Goal: Task Accomplishment & Management: Complete application form

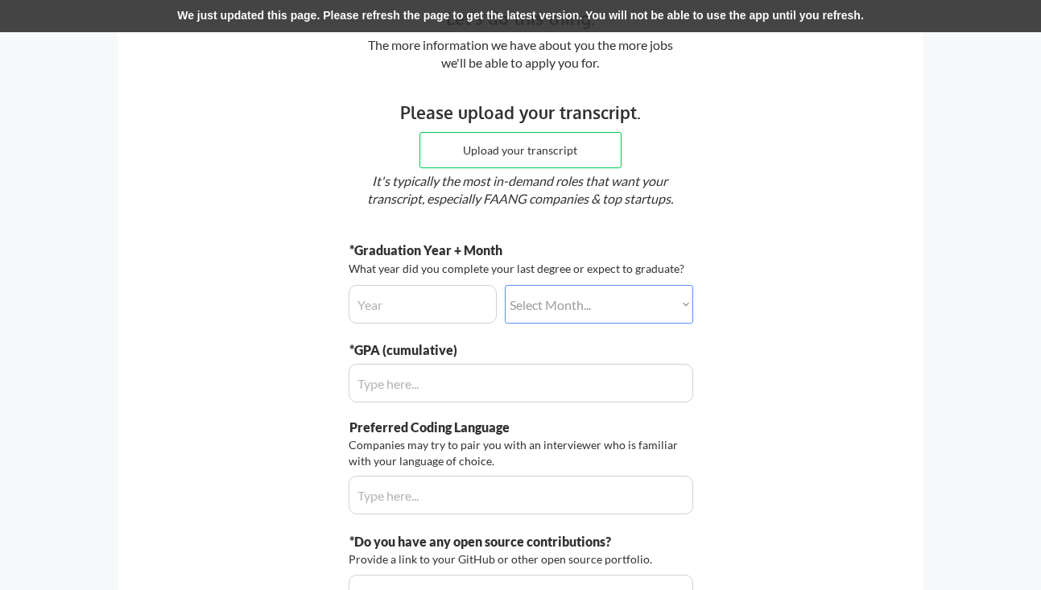
scroll to position [119, 0]
click at [524, 163] on input "file" at bounding box center [520, 149] width 200 height 35
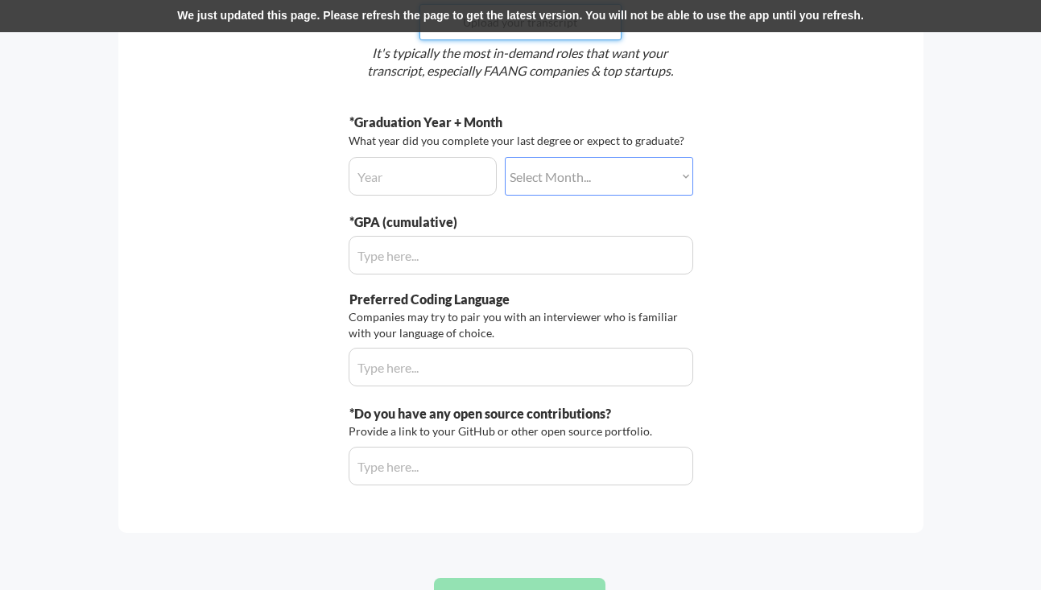
scroll to position [278, 0]
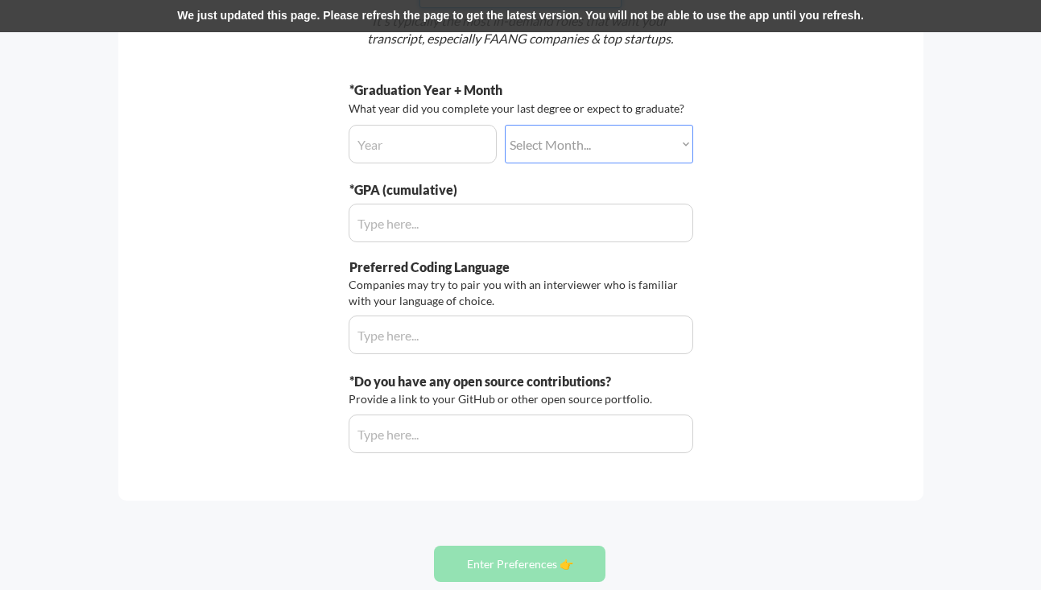
click at [645, 143] on select "Select Month... January February March April May June July August September Oct…" at bounding box center [599, 144] width 188 height 39
click at [505, 125] on select "Select Month... January February March April May June July August September Oct…" at bounding box center [599, 144] width 188 height 39
click at [445, 142] on input "input" at bounding box center [422, 144] width 148 height 39
click at [550, 143] on select "Select Month... January February March April May June July August September Oct…" at bounding box center [599, 144] width 188 height 39
select select ""may""
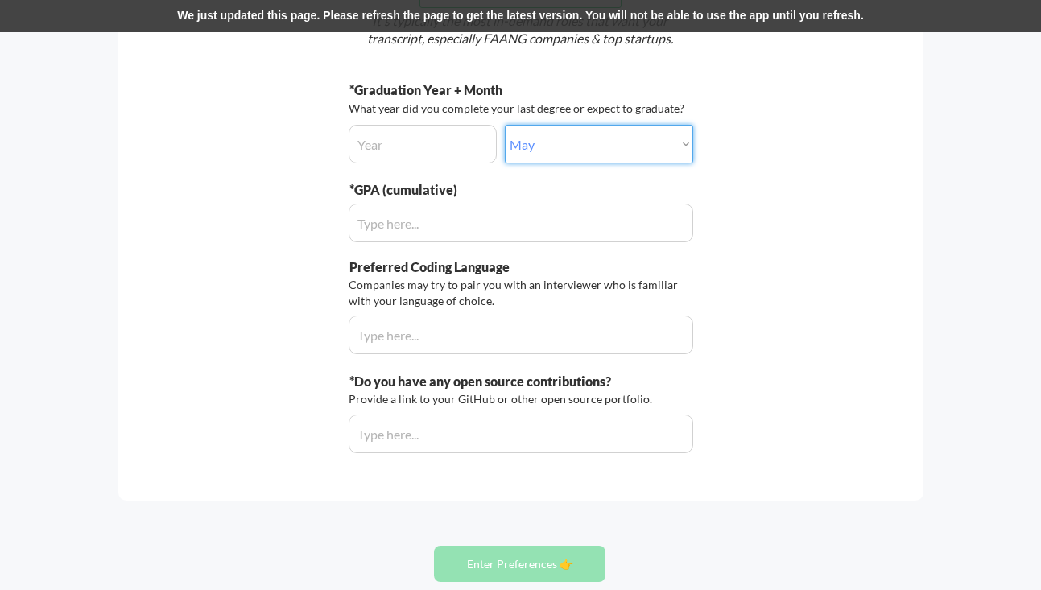
click at [505, 125] on select "Select Month... January February March April May June July August September Oct…" at bounding box center [599, 144] width 188 height 39
click at [410, 157] on input "input" at bounding box center [422, 144] width 148 height 39
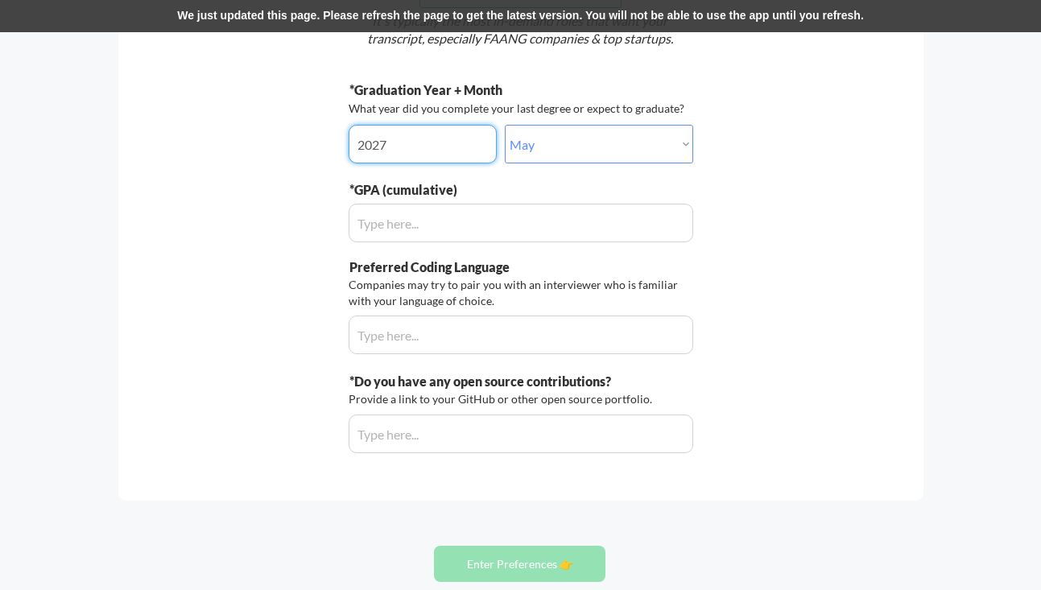
type input "2027"
click at [430, 224] on input "input" at bounding box center [520, 223] width 344 height 39
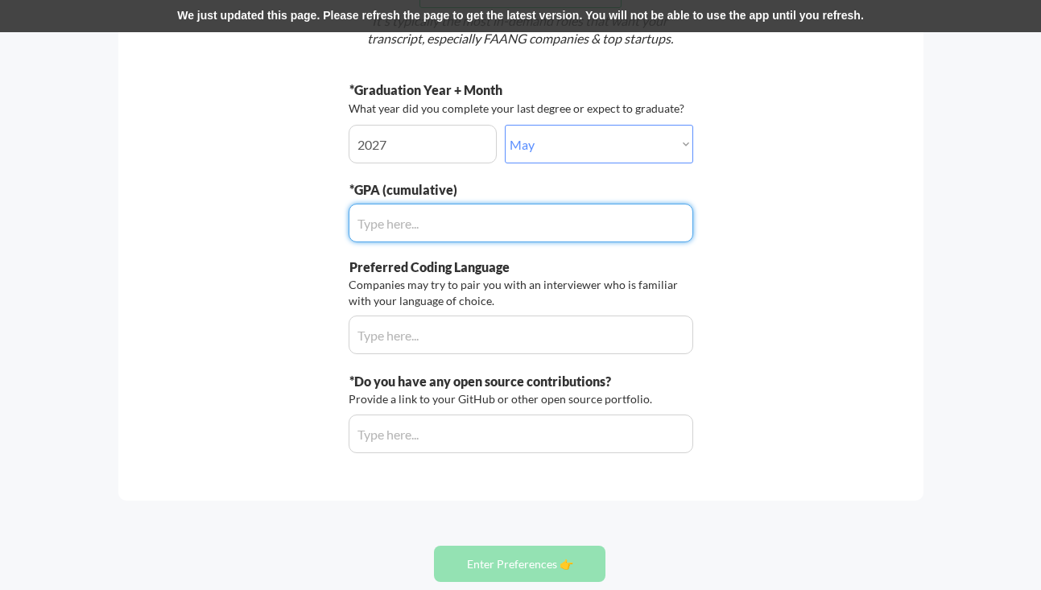
type input "4.0"
click at [308, 315] on div "Let's do this thing. The more information we have about you the more jobs we'll…" at bounding box center [520, 156] width 805 height 690
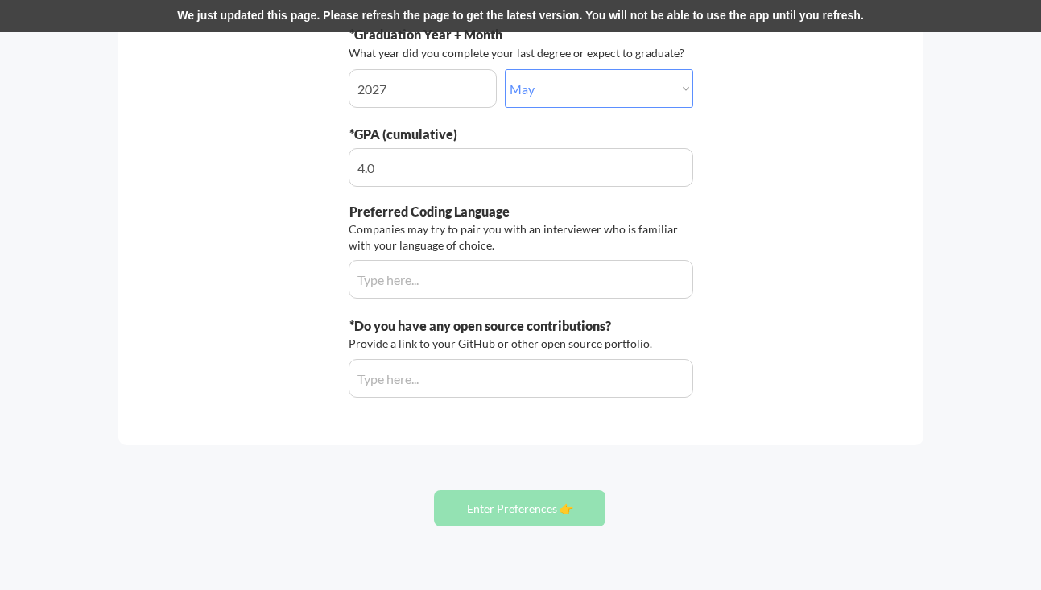
scroll to position [339, 0]
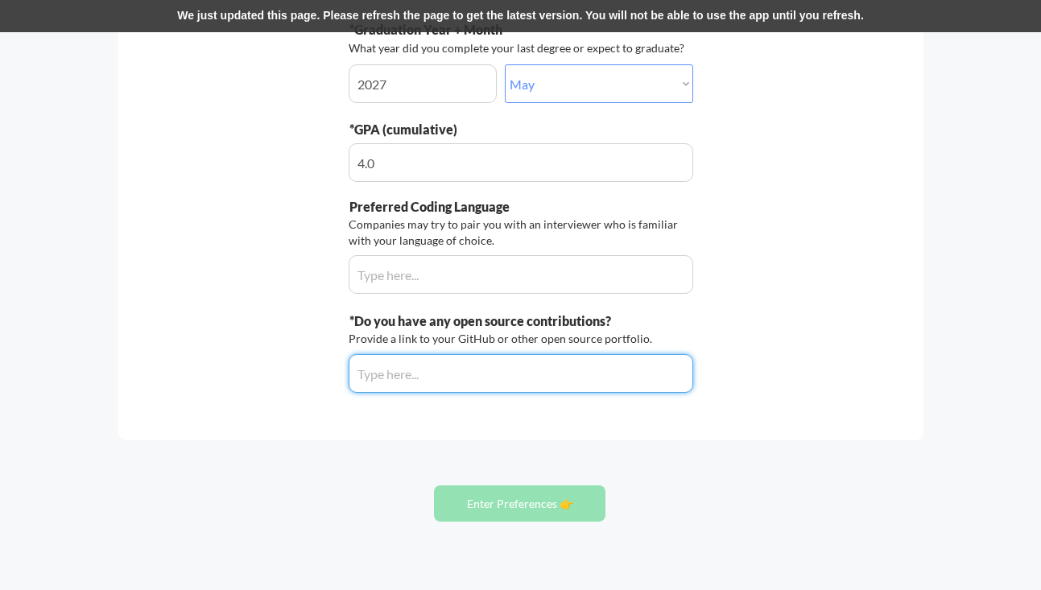
click at [398, 298] on div "*Graduation Year + Month What year did you complete your last degree or expect …" at bounding box center [520, 207] width 344 height 372
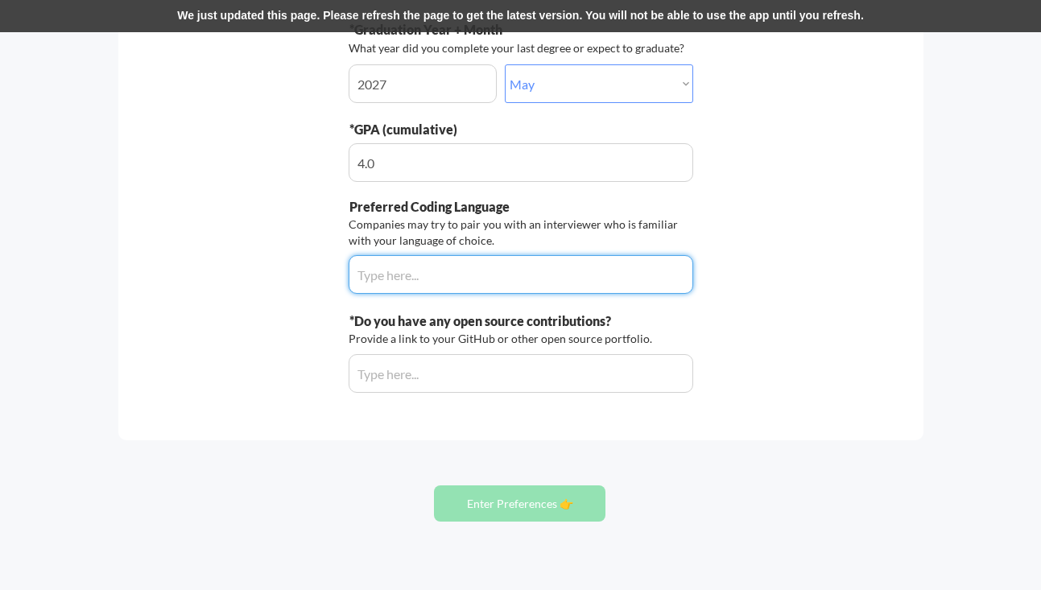
click at [398, 281] on input "input" at bounding box center [520, 274] width 344 height 39
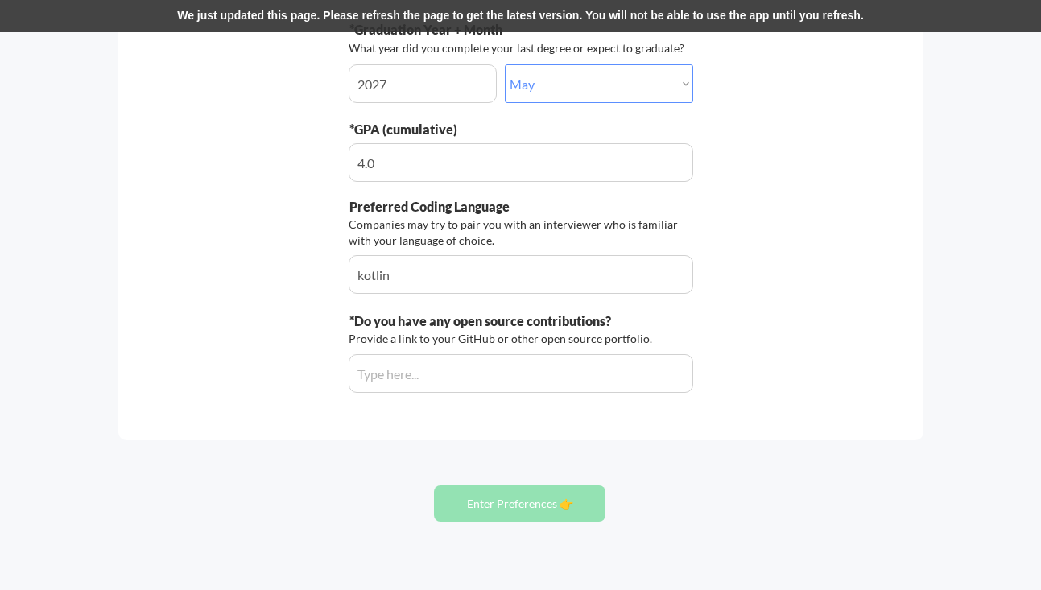
click at [447, 230] on div "Companies may try to pair you with an interviewer who is familiar with your lan…" at bounding box center [518, 231] width 340 height 31
click at [452, 273] on input "input" at bounding box center [520, 274] width 344 height 39
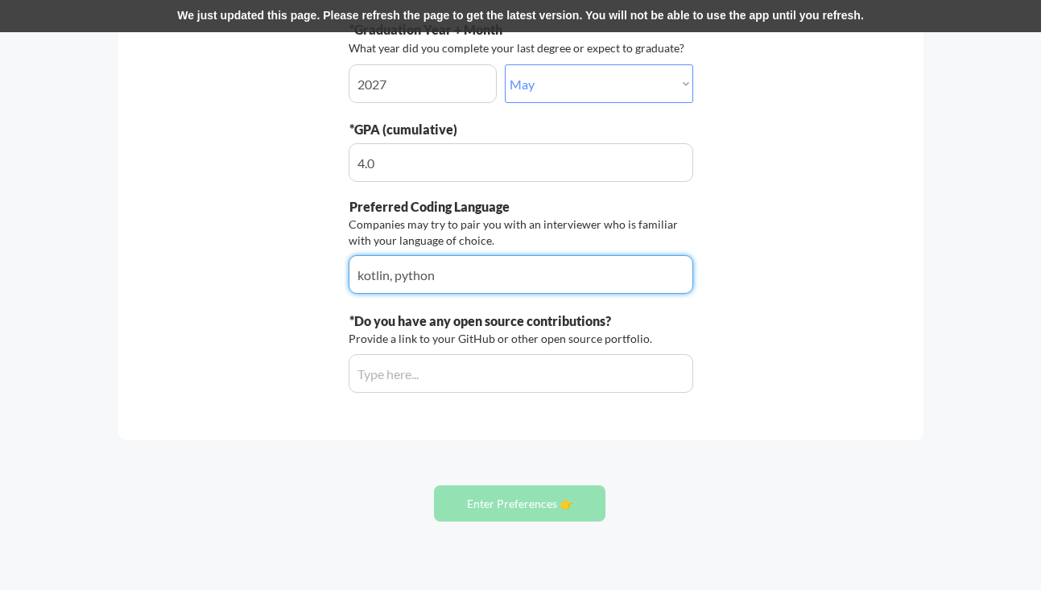
type input "kotlin, python"
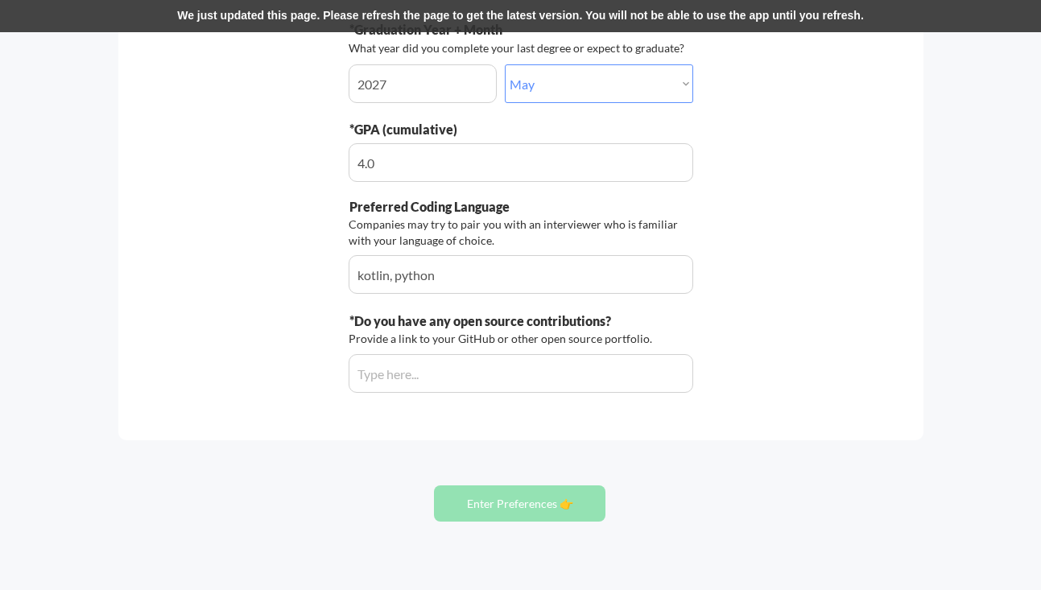
click at [384, 331] on div "Provide a link to your GitHub or other open source portfolio." at bounding box center [502, 339] width 308 height 16
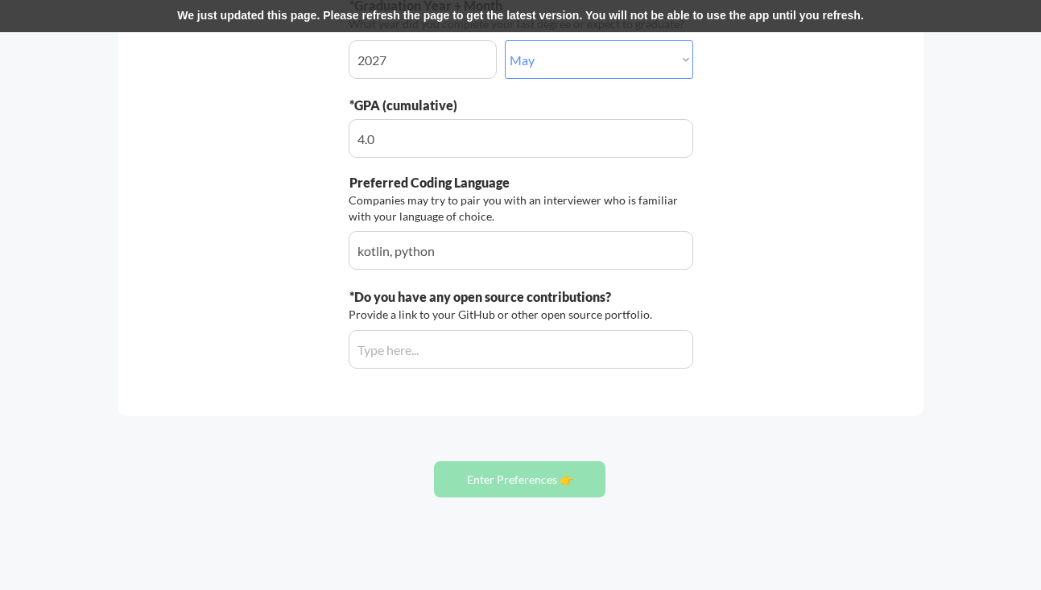
click at [406, 369] on div "Let's do this thing. The more information we have about you the more jobs we'll…" at bounding box center [520, 71] width 805 height 690
click at [406, 351] on input "input" at bounding box center [520, 349] width 344 height 39
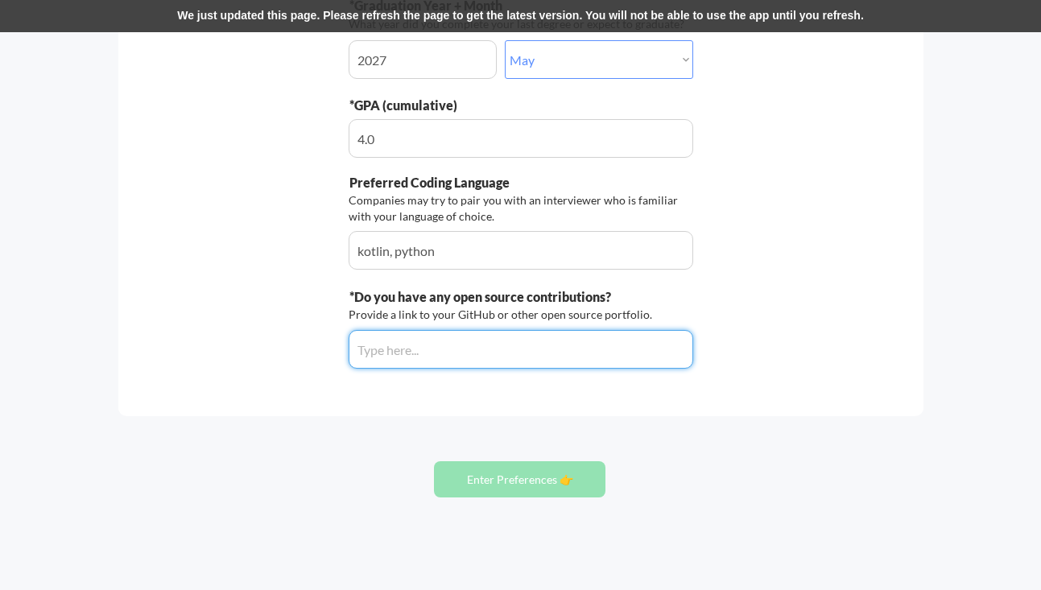
paste input "https://github.com/NadaFeteiha"
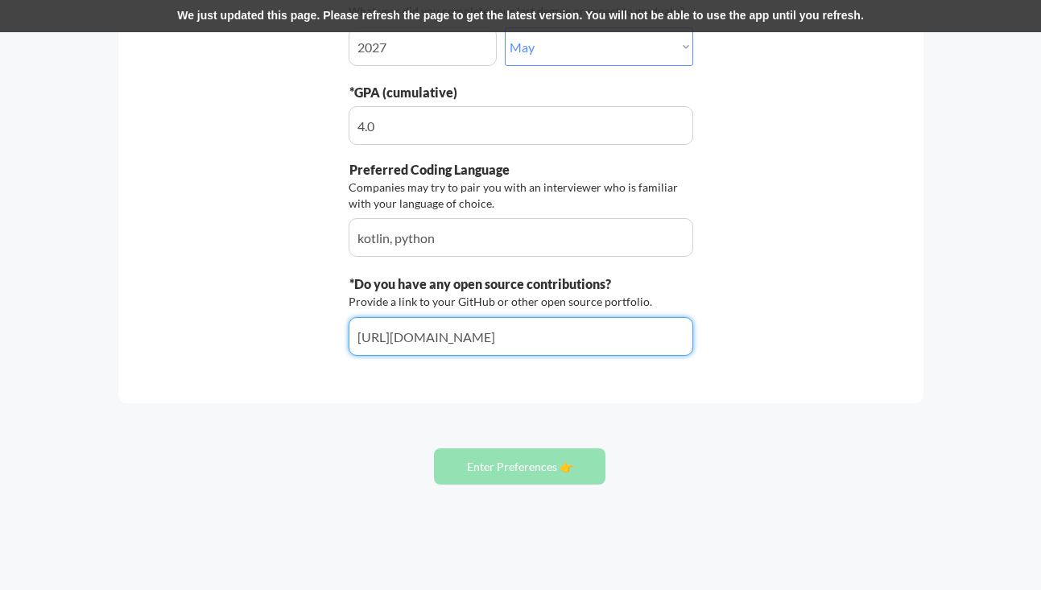
type input "https://github.com/NadaFeteiha"
click at [493, 463] on button "Enter Preferences 👉" at bounding box center [519, 466] width 171 height 36
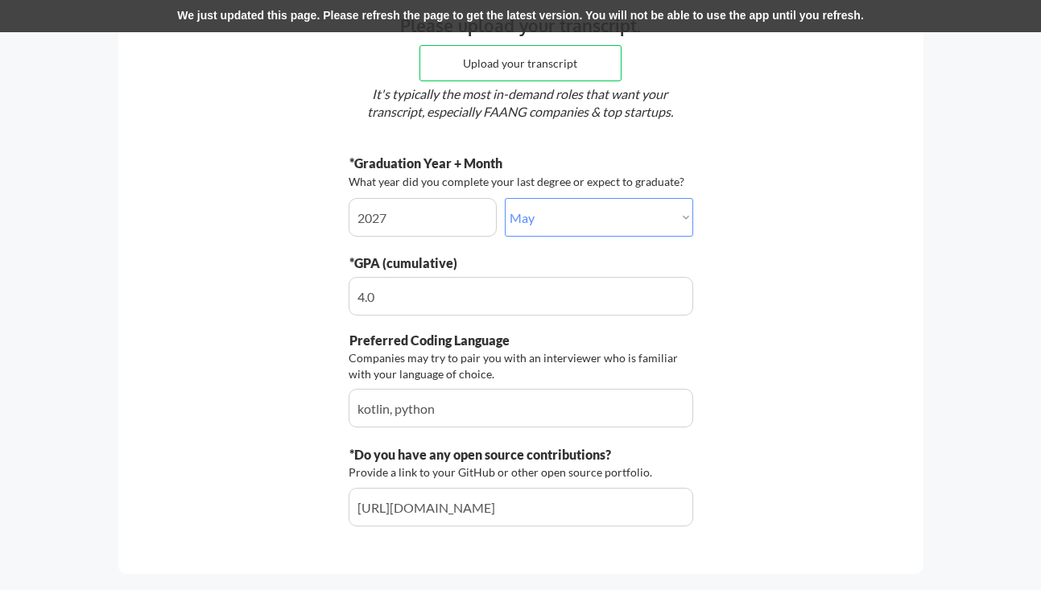
scroll to position [0, 0]
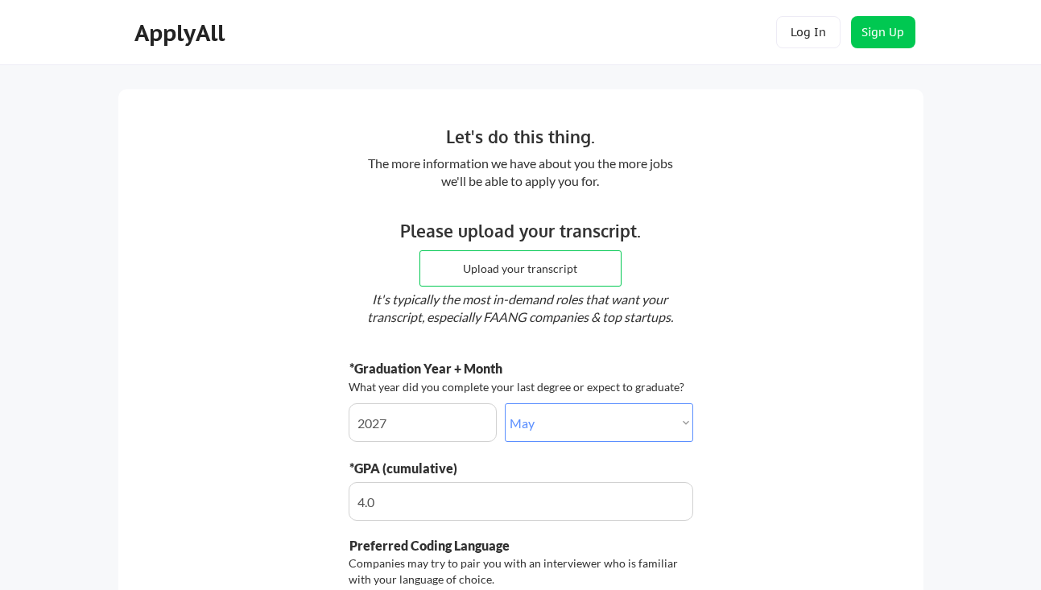
select select ""may""
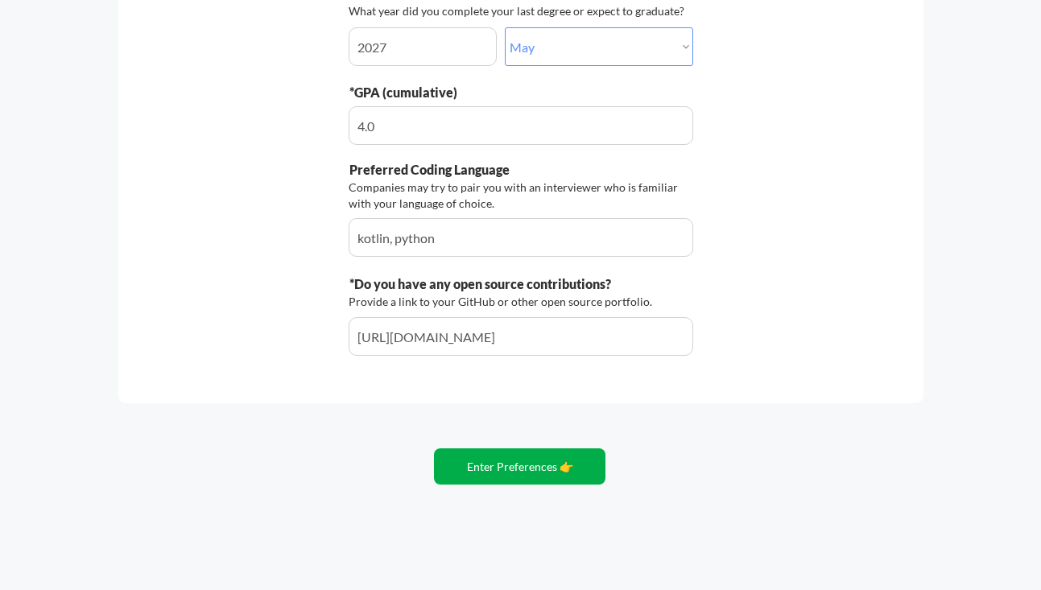
click at [549, 471] on button "Enter Preferences 👉" at bounding box center [519, 466] width 171 height 36
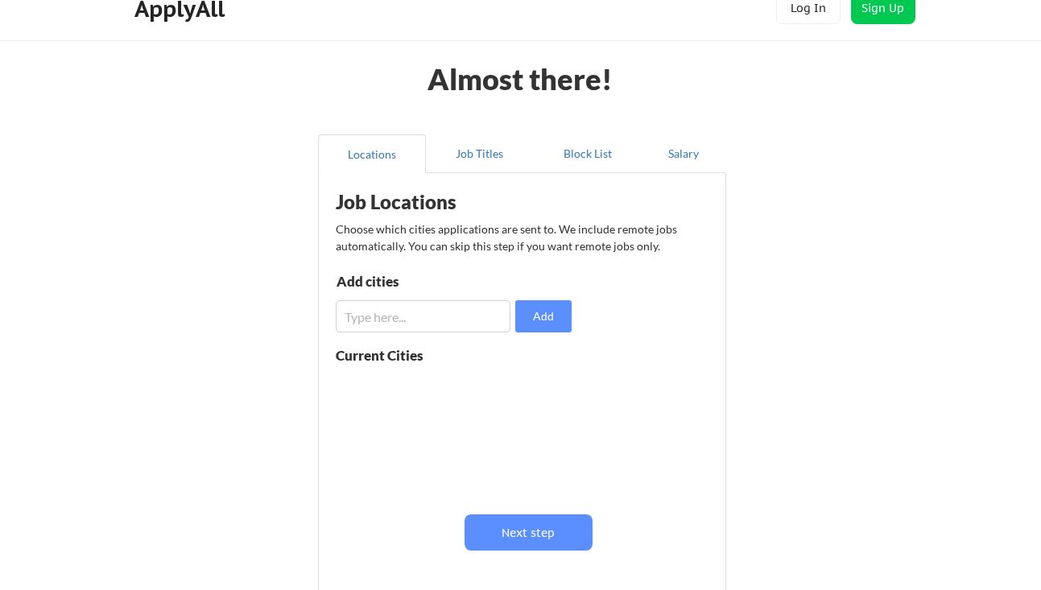
scroll to position [35, 0]
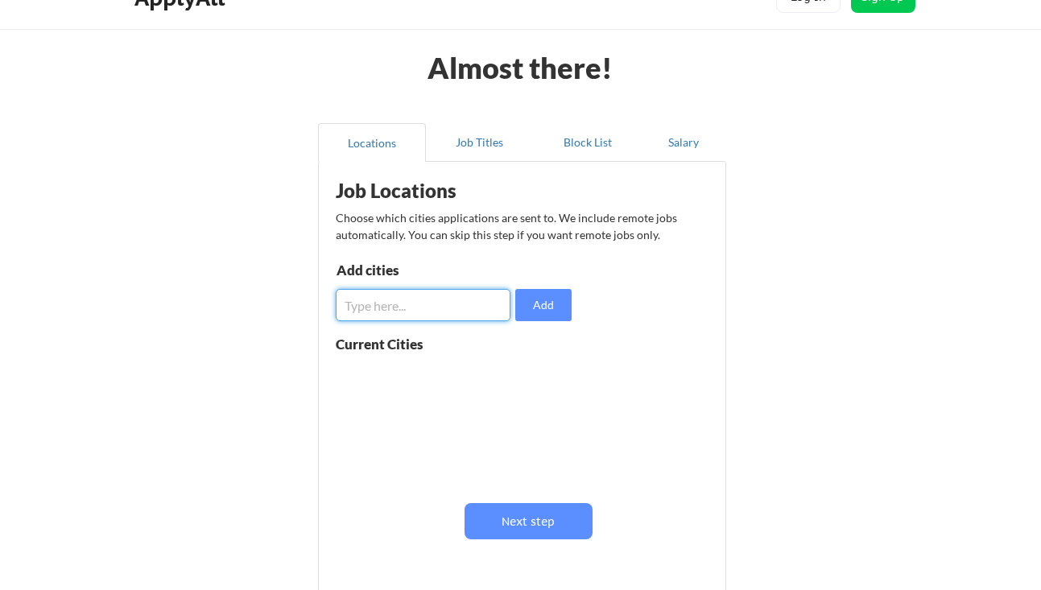
click at [406, 318] on input "input" at bounding box center [423, 305] width 175 height 32
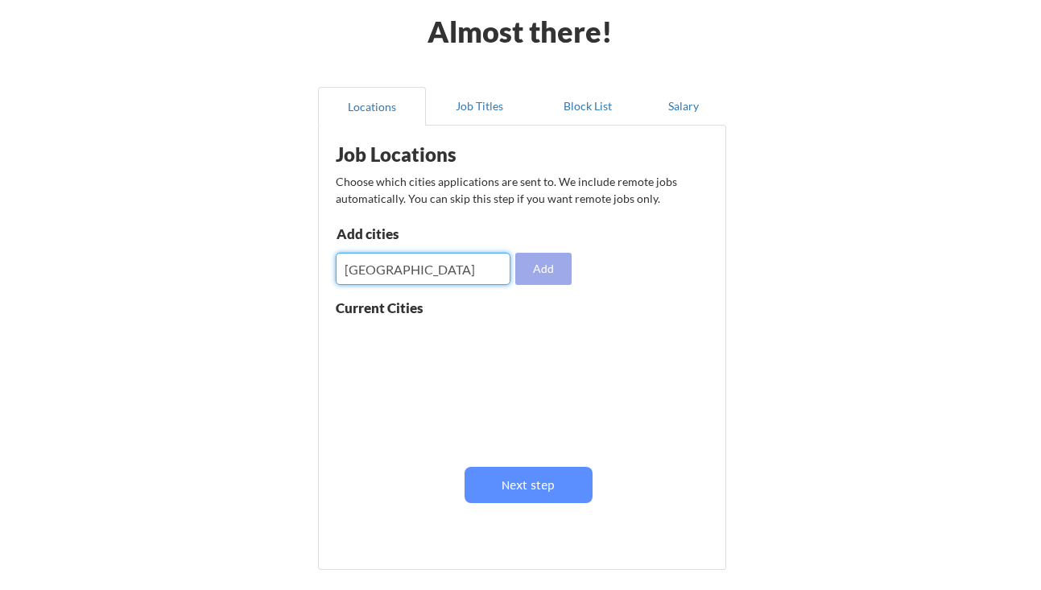
type input "[GEOGRAPHIC_DATA]"
click at [548, 262] on button "Add" at bounding box center [543, 269] width 56 height 32
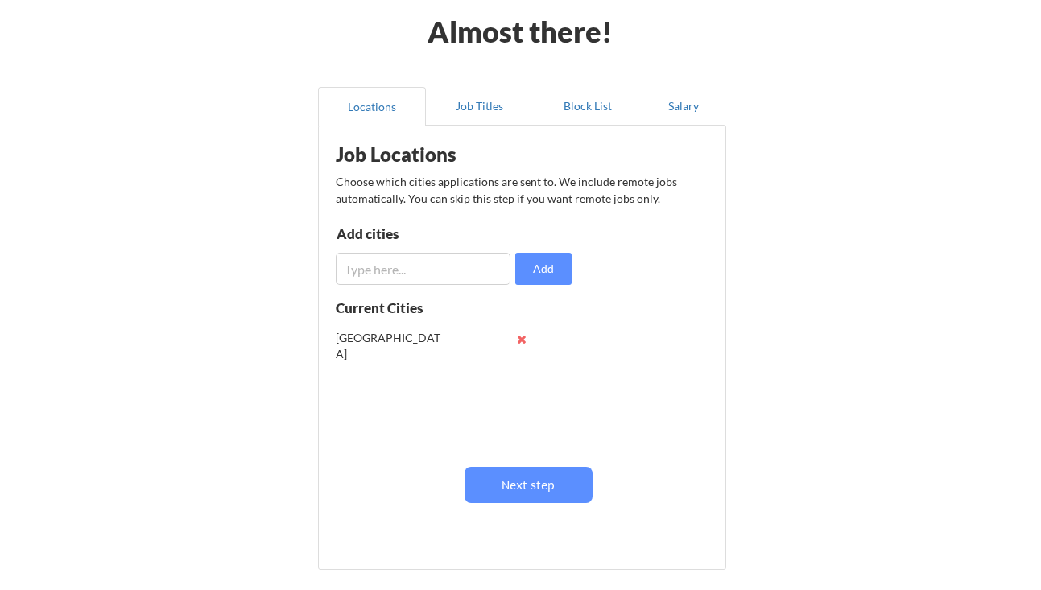
click at [522, 337] on button at bounding box center [522, 339] width 12 height 12
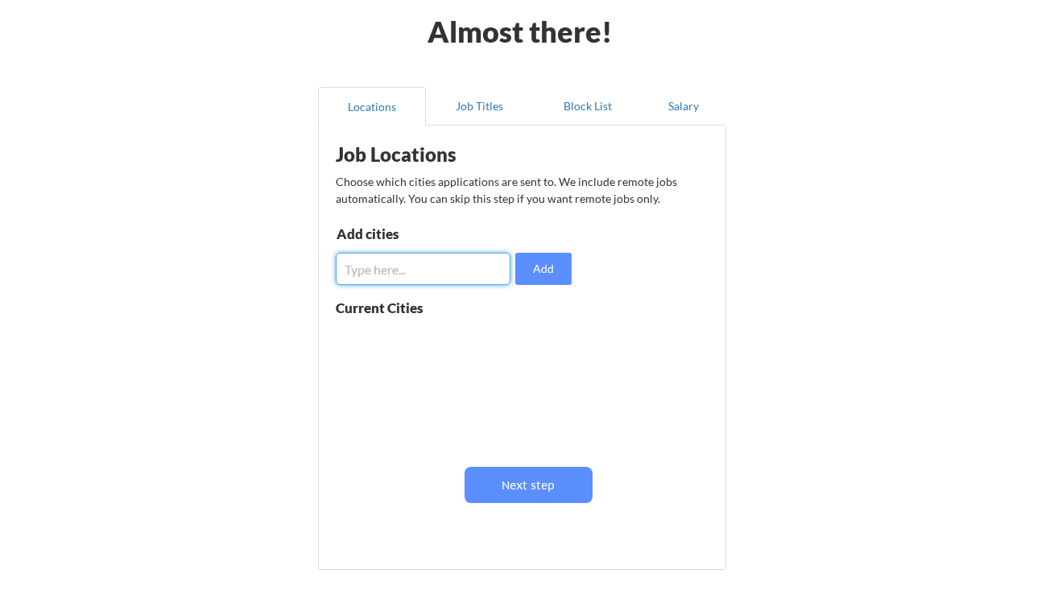
click at [450, 267] on input "input" at bounding box center [423, 269] width 175 height 32
paste input "Seattle"
type input "Seattle"
click at [526, 250] on div "Add cities Add" at bounding box center [456, 256] width 241 height 58
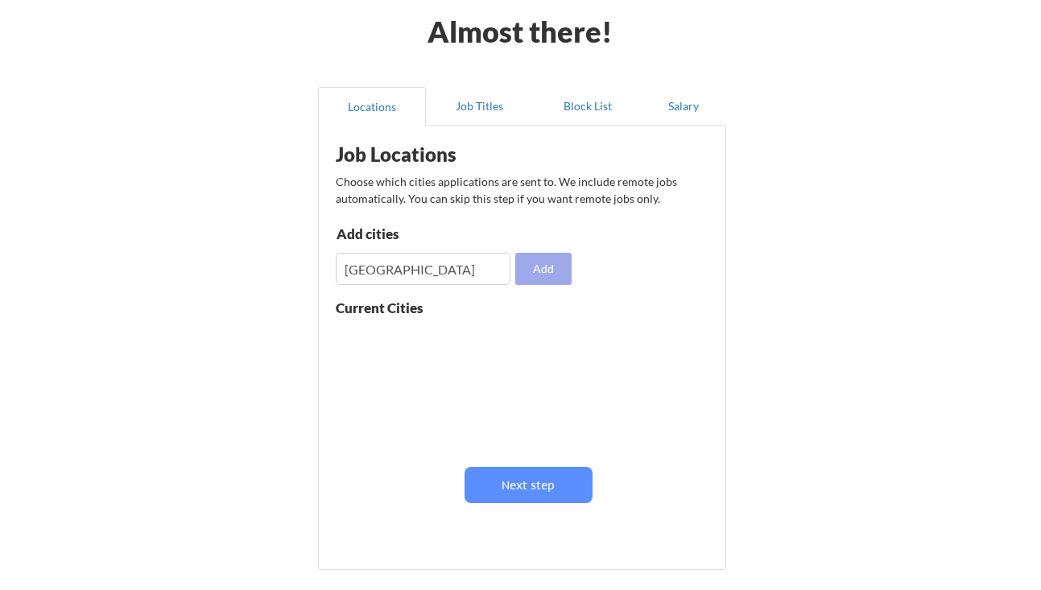
click at [534, 265] on button "Add" at bounding box center [543, 269] width 56 height 32
click at [464, 353] on div "Seattle" at bounding box center [437, 339] width 203 height 32
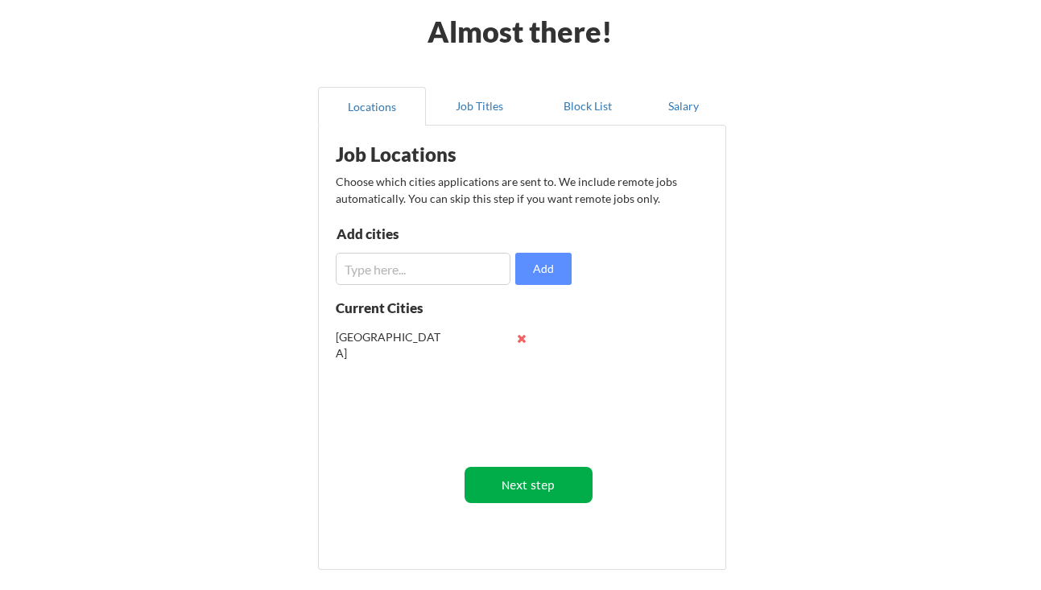
click at [518, 475] on button "Next step" at bounding box center [528, 485] width 128 height 36
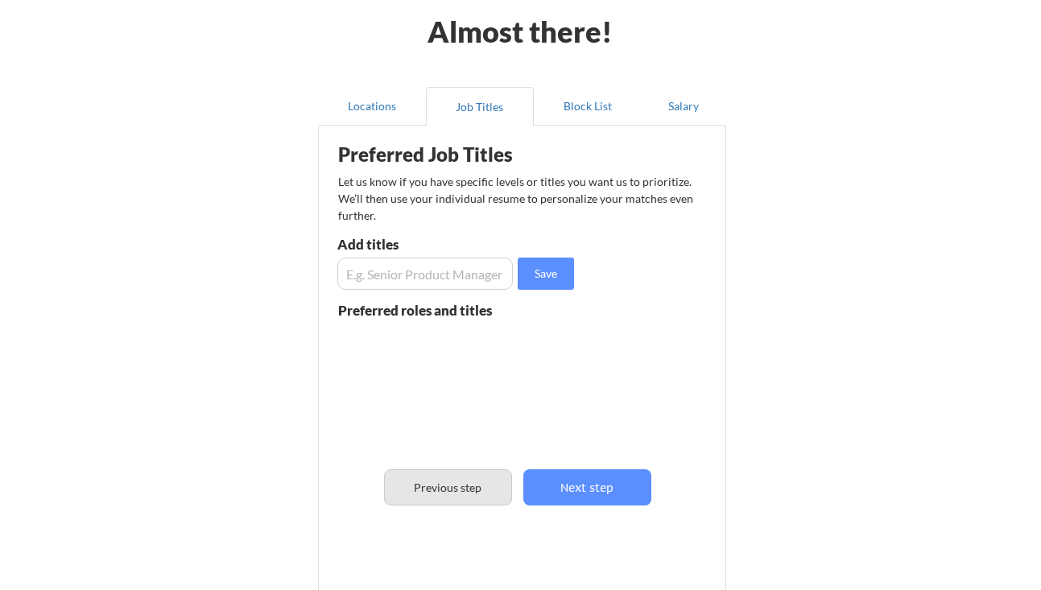
click at [431, 494] on button "Previous step" at bounding box center [448, 487] width 128 height 36
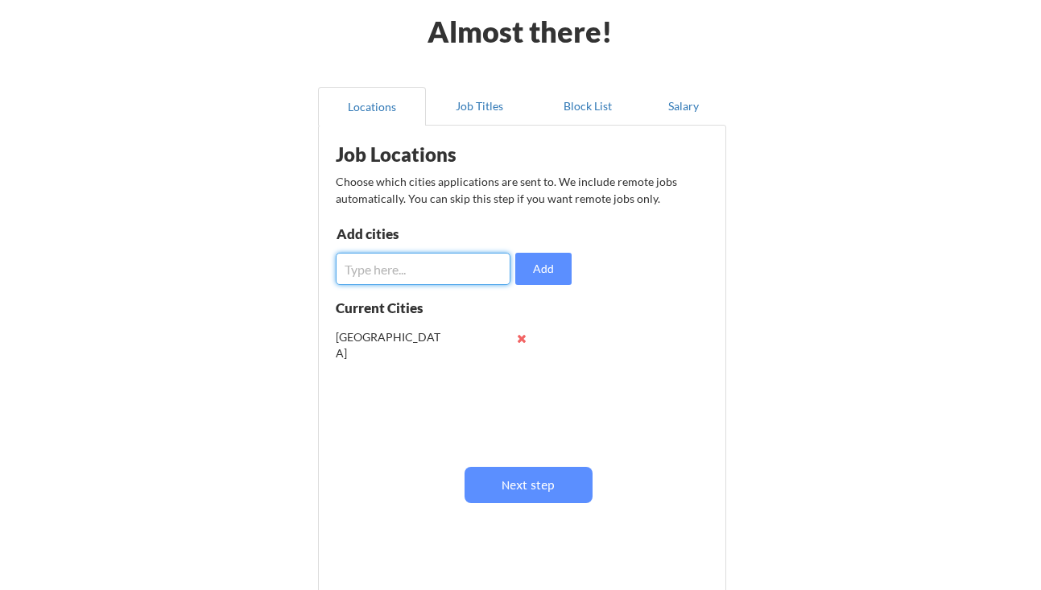
click at [417, 281] on input "input" at bounding box center [423, 269] width 175 height 32
type input "w"
click at [408, 266] on input "input" at bounding box center [423, 269] width 175 height 32
paste input "Bellevue"
type input "Bellevue"
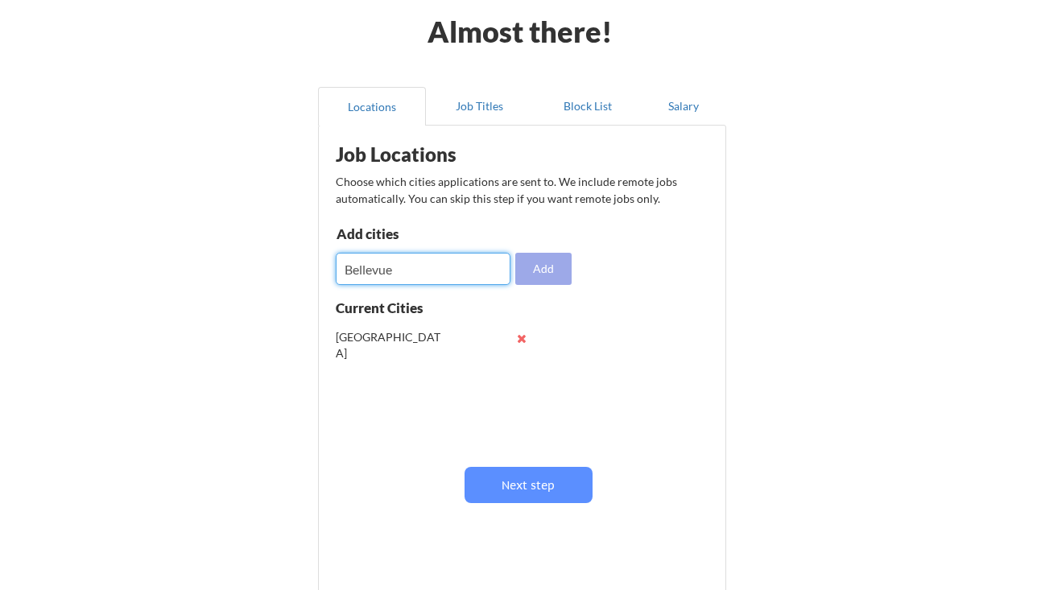
click at [548, 269] on button "Add" at bounding box center [543, 269] width 56 height 32
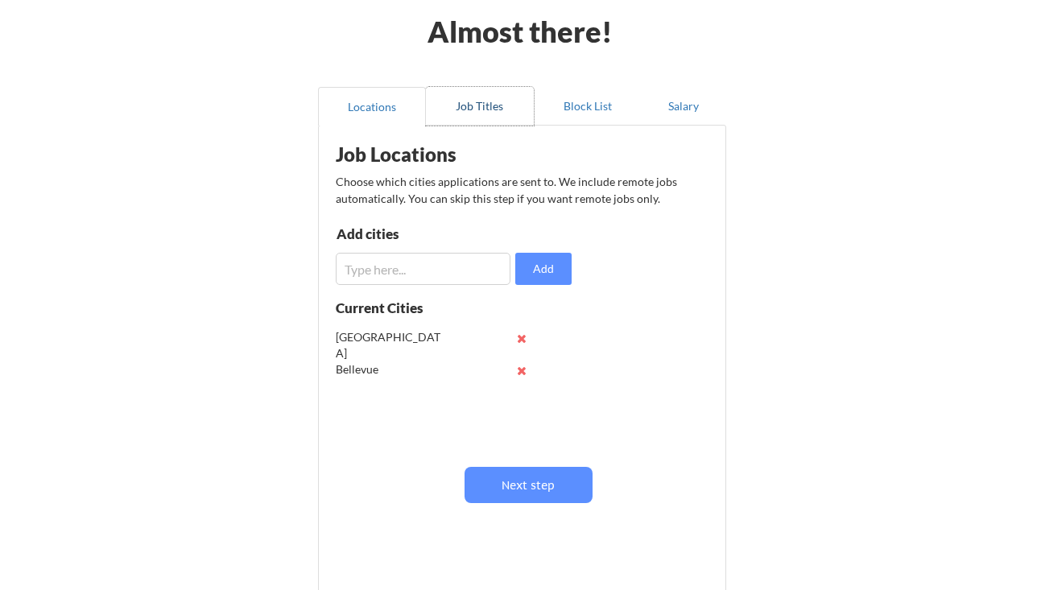
click at [493, 103] on button "Job Titles" at bounding box center [480, 106] width 108 height 39
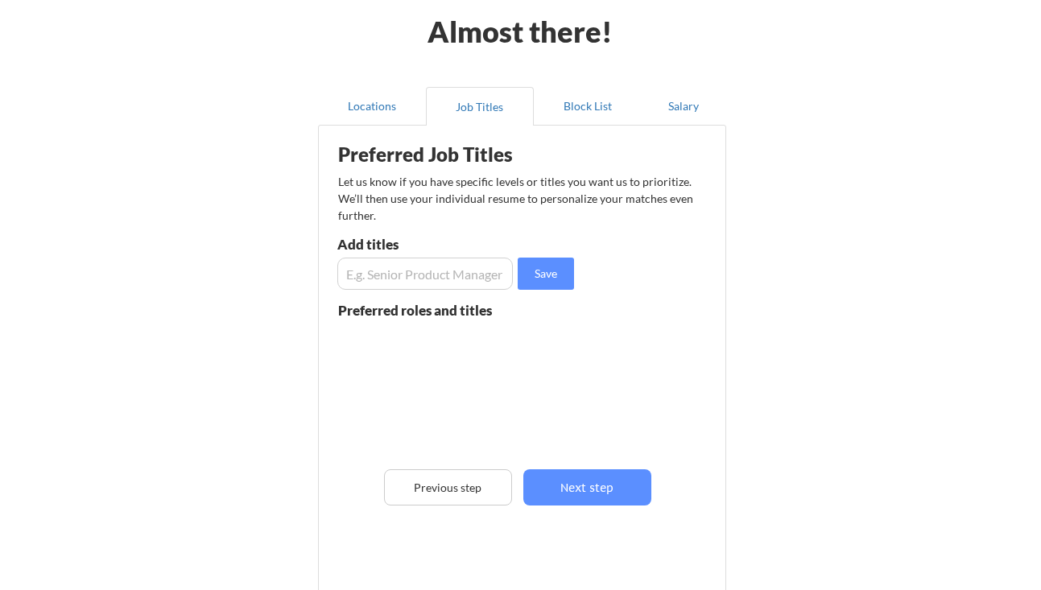
click at [456, 275] on input "input" at bounding box center [424, 274] width 175 height 32
type input "software developer"
click at [548, 275] on button "Save" at bounding box center [545, 274] width 56 height 32
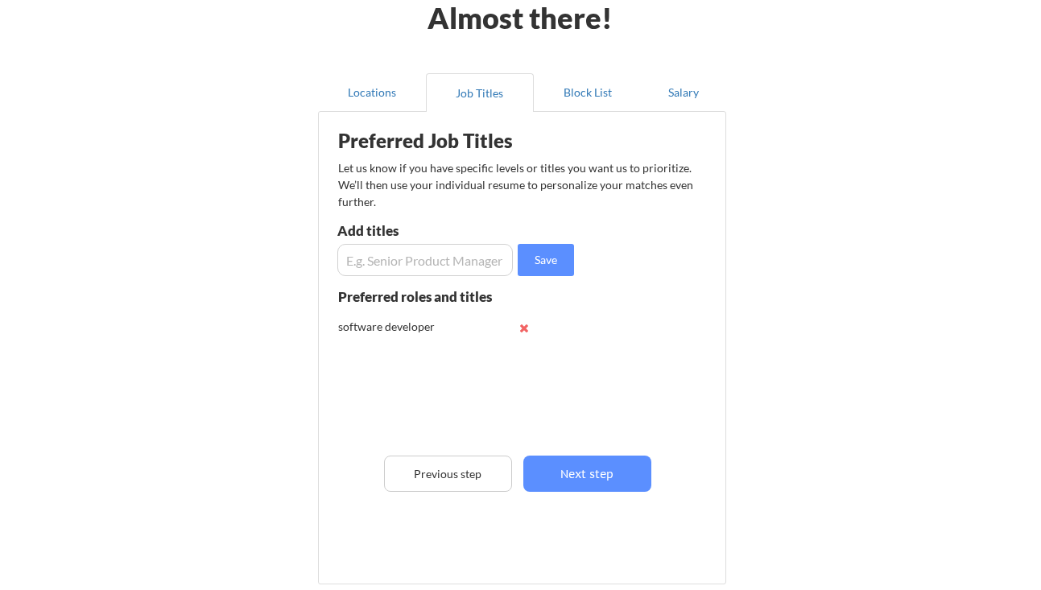
scroll to position [87, 0]
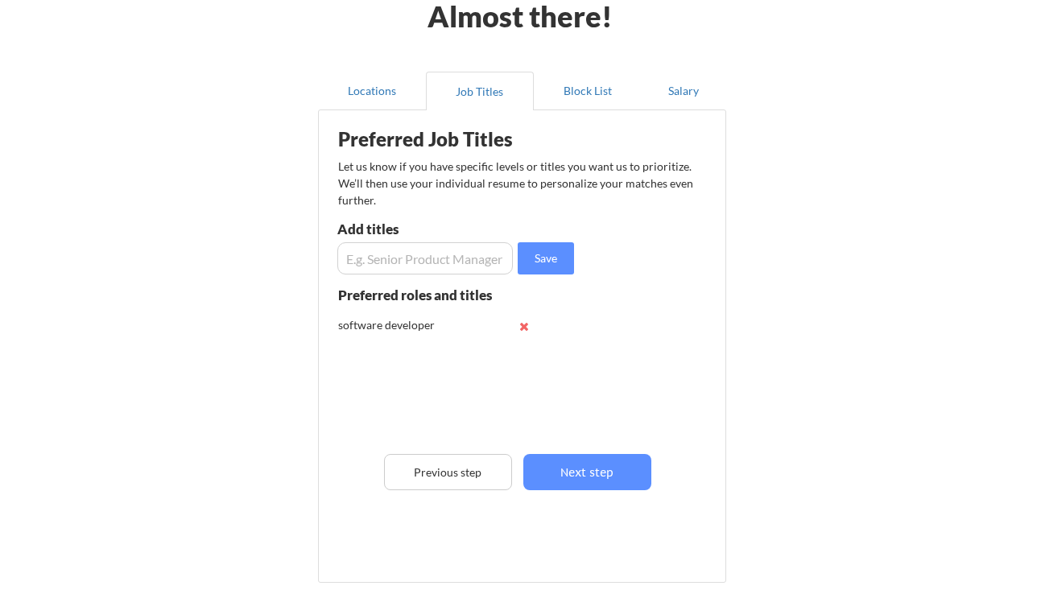
click at [441, 260] on input "input" at bounding box center [424, 258] width 175 height 32
type input "r"
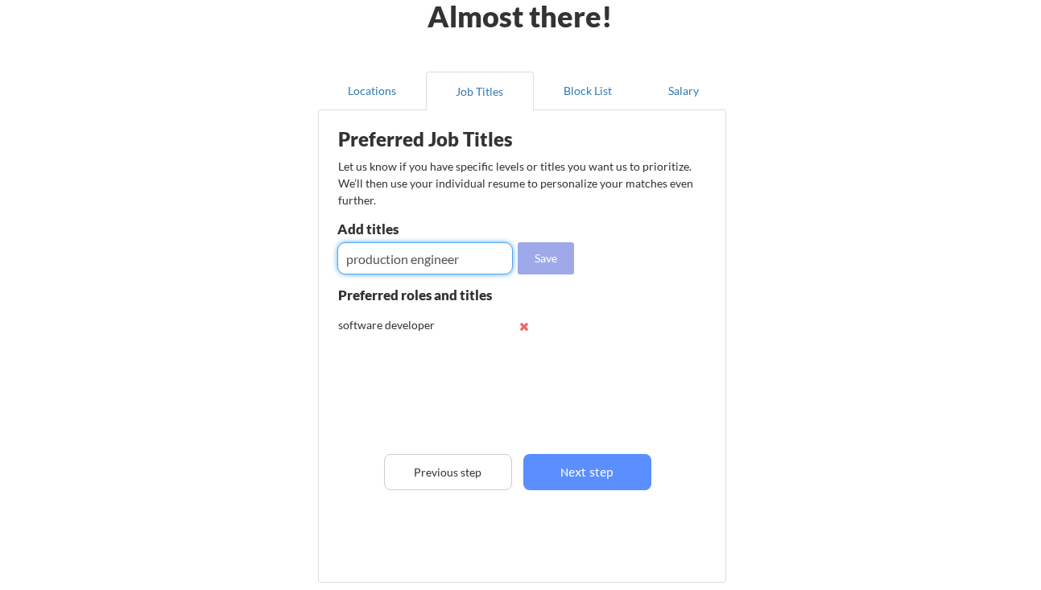
type input "production engineer"
click at [541, 257] on button "Save" at bounding box center [545, 258] width 56 height 32
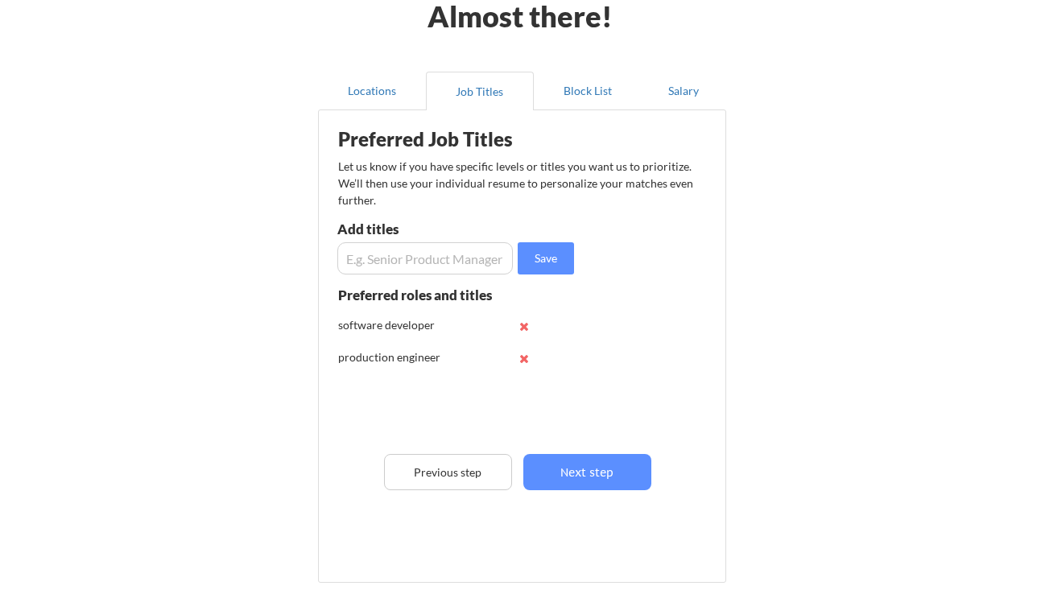
click at [464, 262] on input "input" at bounding box center [424, 258] width 175 height 32
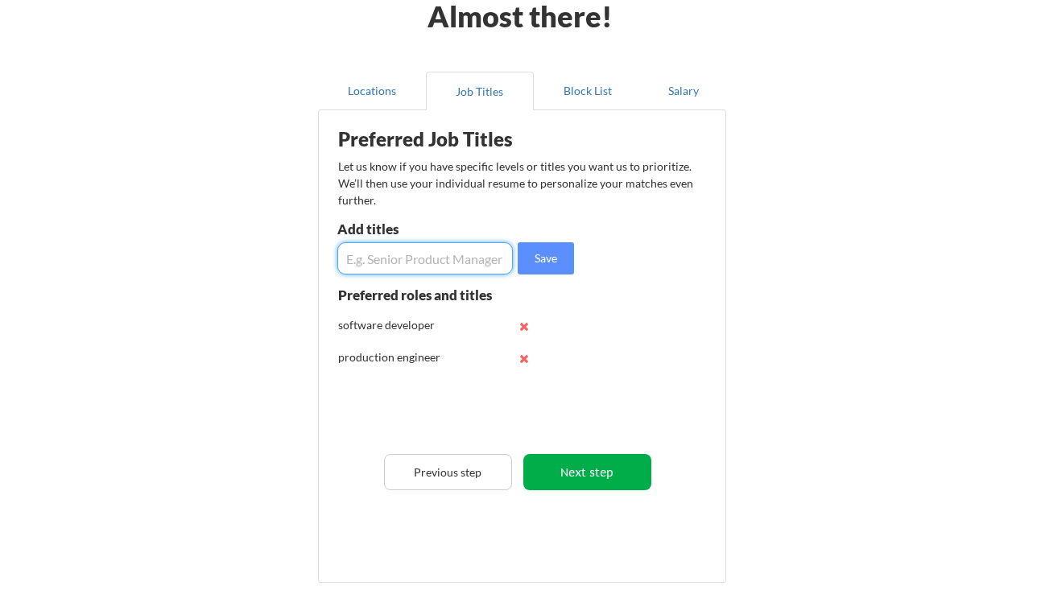
click at [599, 476] on button "Next step" at bounding box center [587, 472] width 128 height 36
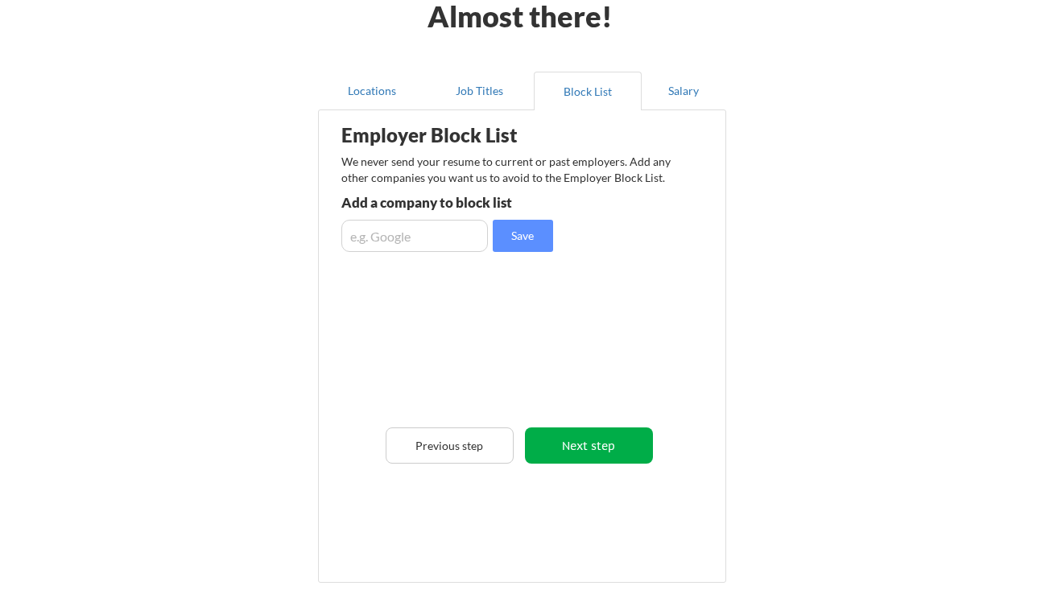
click at [565, 433] on button "Next step" at bounding box center [589, 445] width 128 height 36
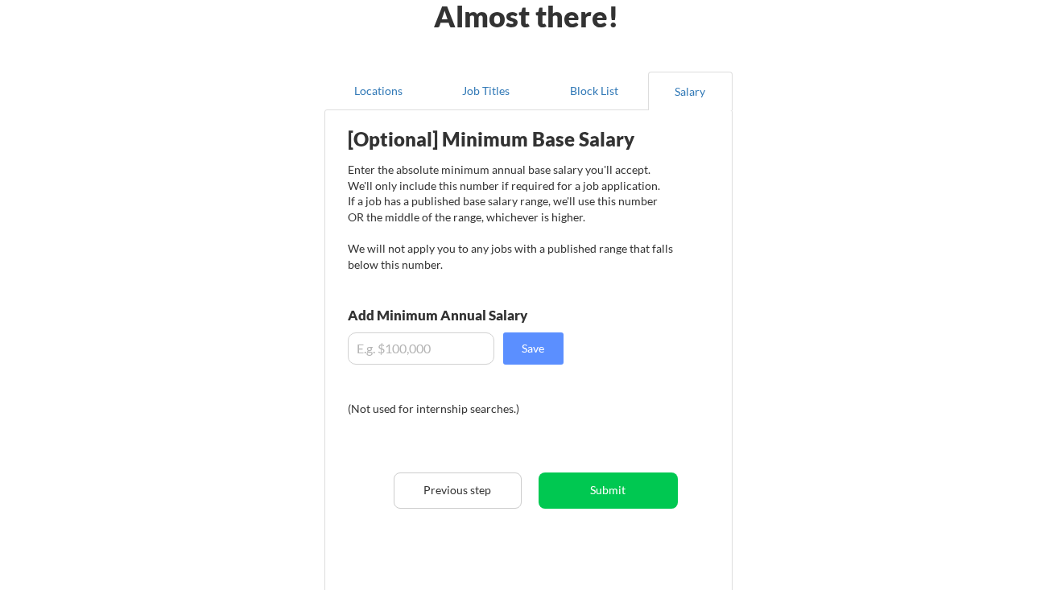
scroll to position [125, 0]
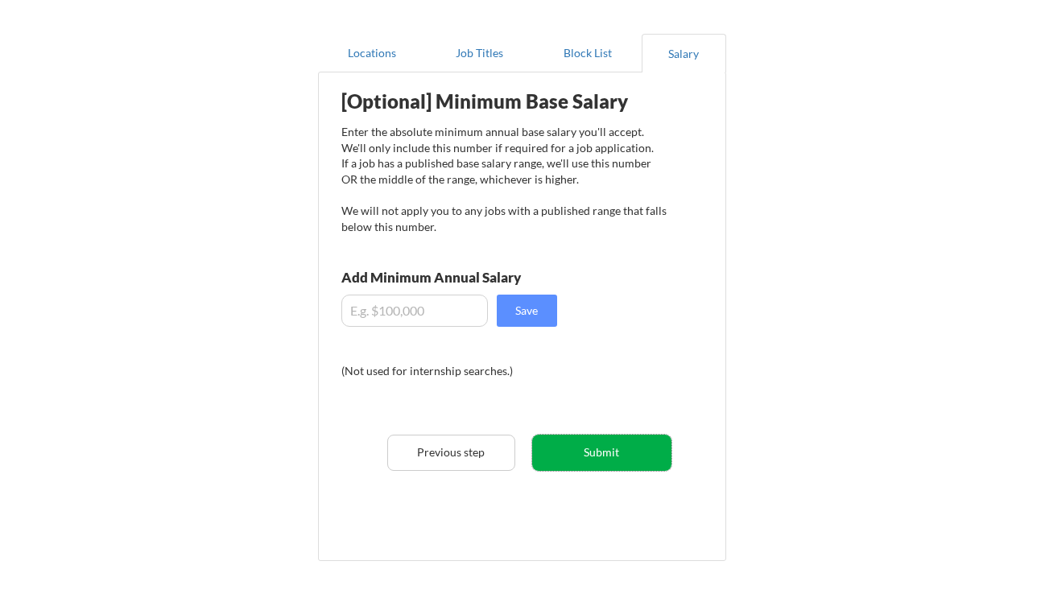
click at [580, 439] on button "Submit" at bounding box center [601, 453] width 139 height 36
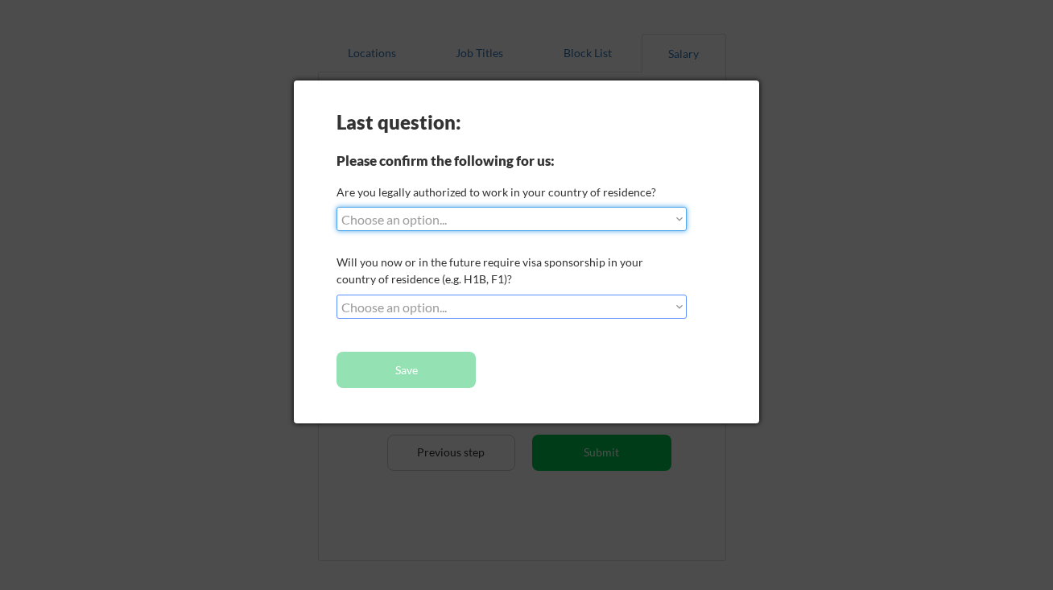
click at [503, 227] on select "Choose an option... Yes, I am a US Citizen Yes, I am a Canadian Citizen Yes, I …" at bounding box center [511, 219] width 350 height 24
select select ""yes__i_am_a_us_green_card_holder""
click at [336, 207] on select "Choose an option... Yes, I am a US Citizen Yes, I am a Canadian Citizen Yes, I …" at bounding box center [511, 219] width 350 height 24
click at [501, 311] on select "Choose an option... No, I will not need sponsorship Yes, I will need sponsorship" at bounding box center [511, 307] width 350 height 24
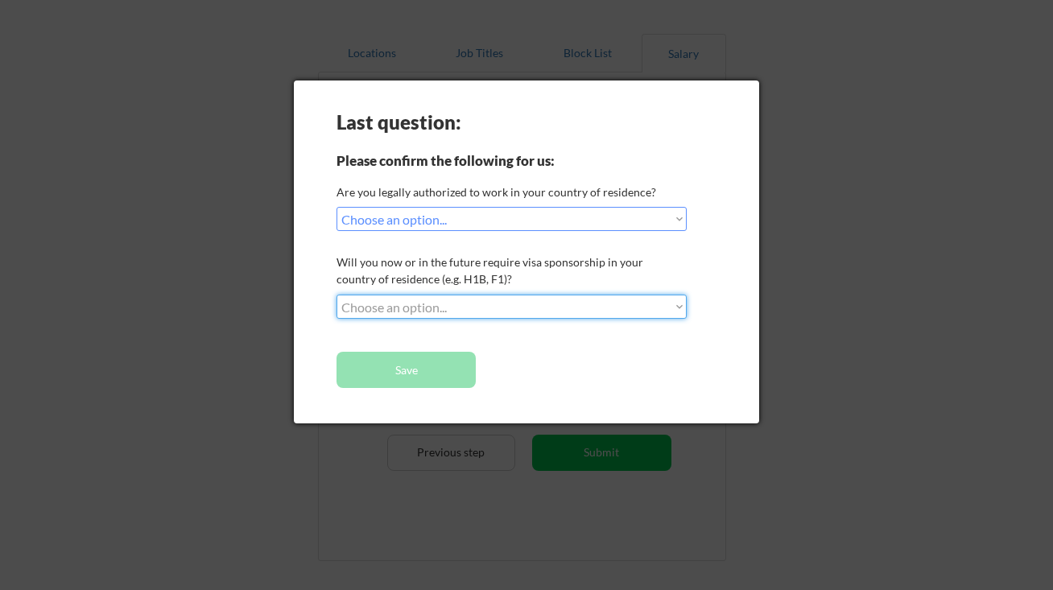
select select ""no__i_will_not_need_sponsorship""
click at [336, 295] on select "Choose an option... No, I will not need sponsorship Yes, I will need sponsorship" at bounding box center [511, 307] width 350 height 24
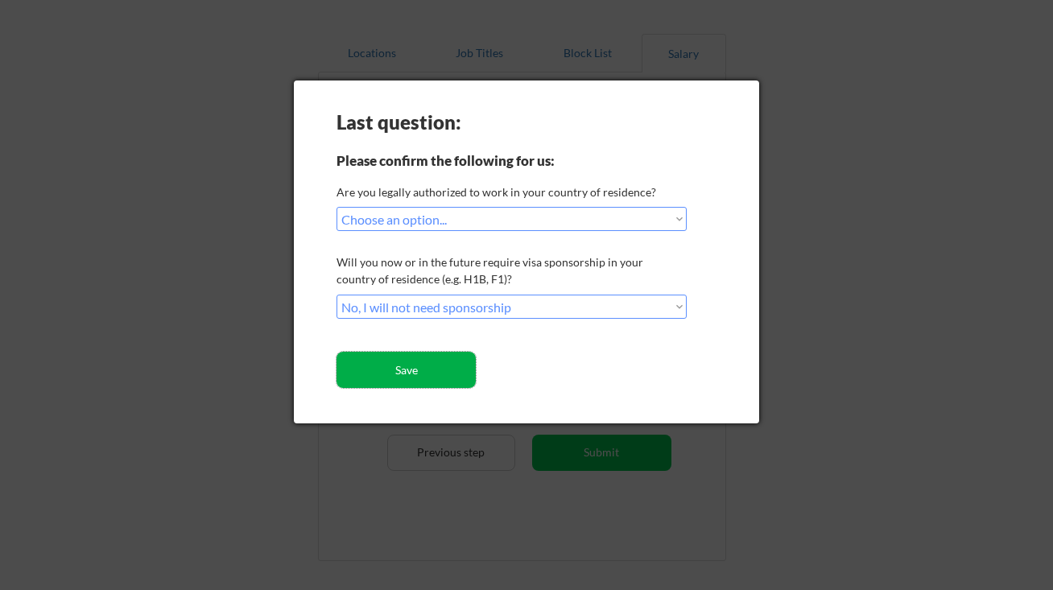
click at [453, 367] on button "Save" at bounding box center [405, 370] width 139 height 36
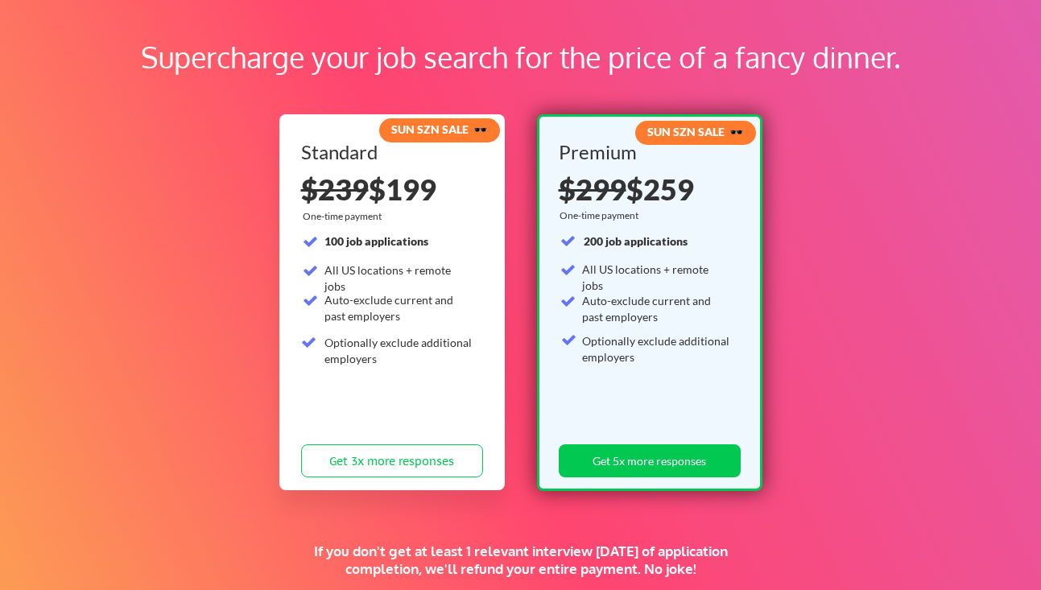
scroll to position [354, 0]
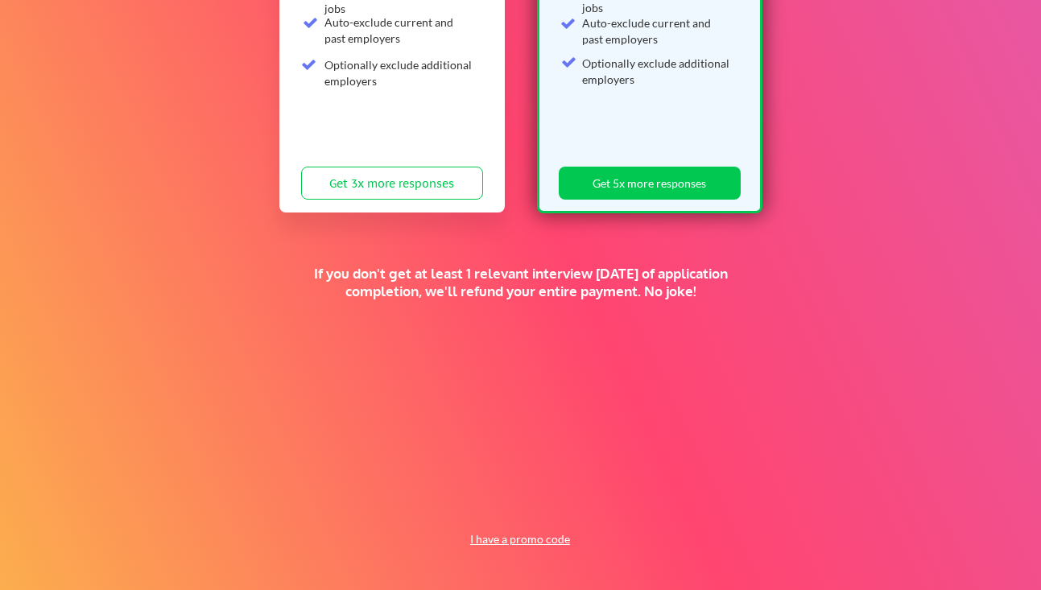
click at [509, 539] on button "I have a promo code" at bounding box center [519, 539] width 118 height 19
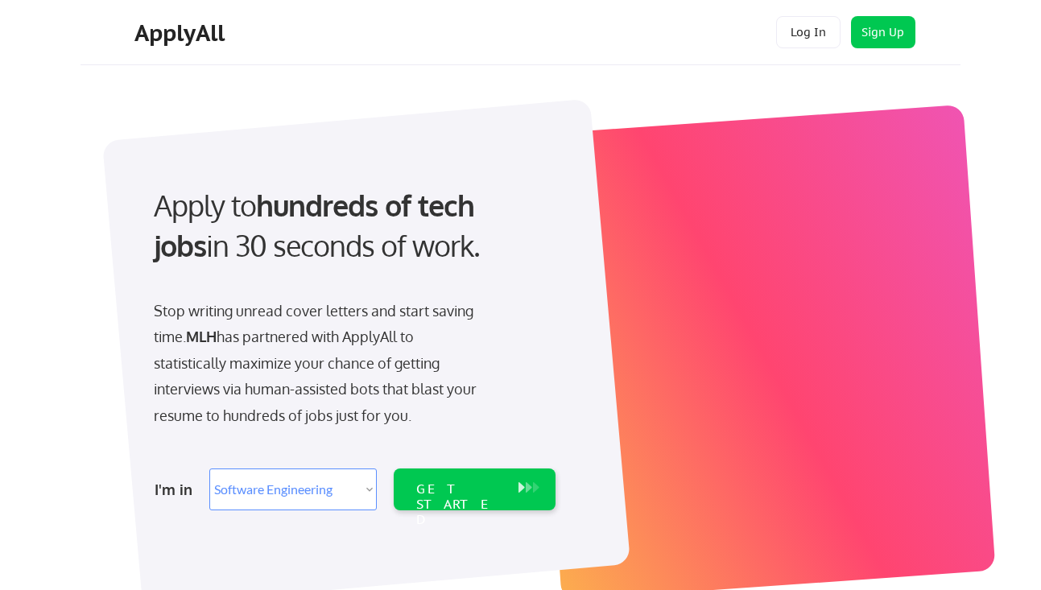
select select ""engineering""
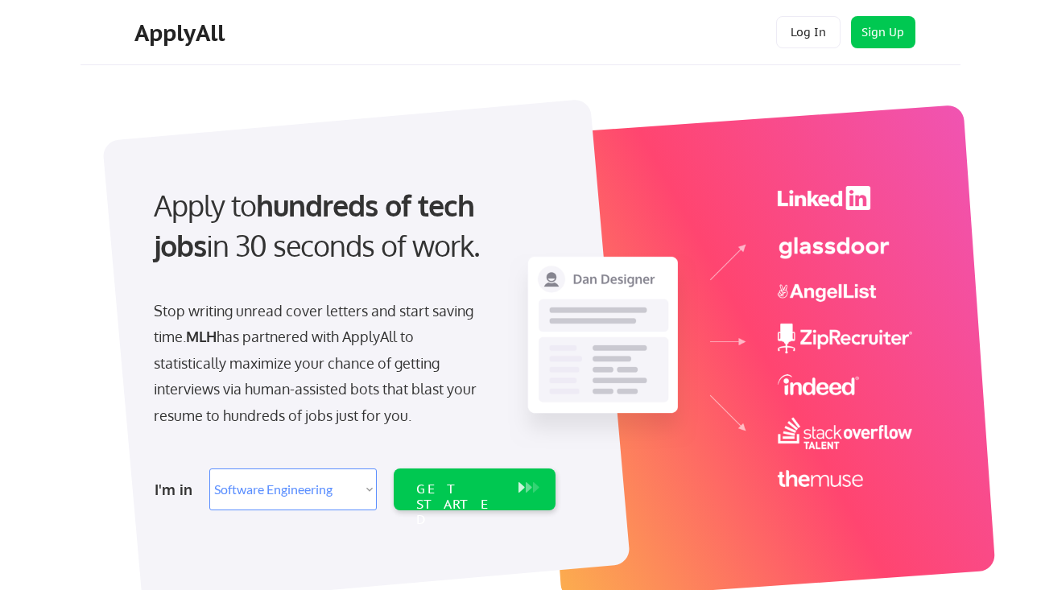
scroll to position [31, 0]
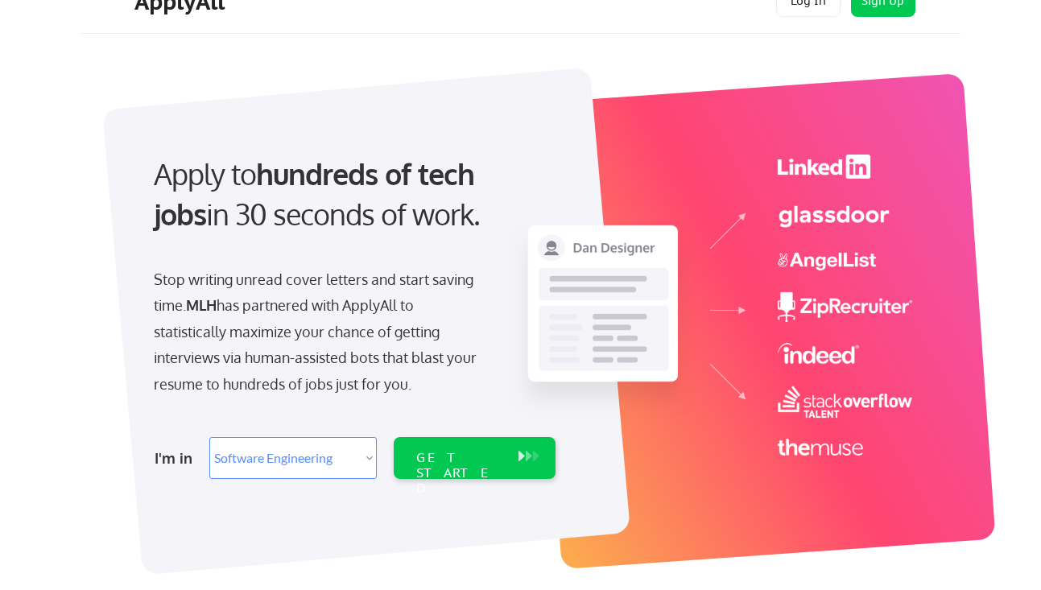
click at [342, 455] on select "Select Role Software Engineering Product Management Customer Success Sales UI/U…" at bounding box center [292, 458] width 167 height 42
click at [457, 445] on div "GET STARTED" at bounding box center [459, 458] width 102 height 42
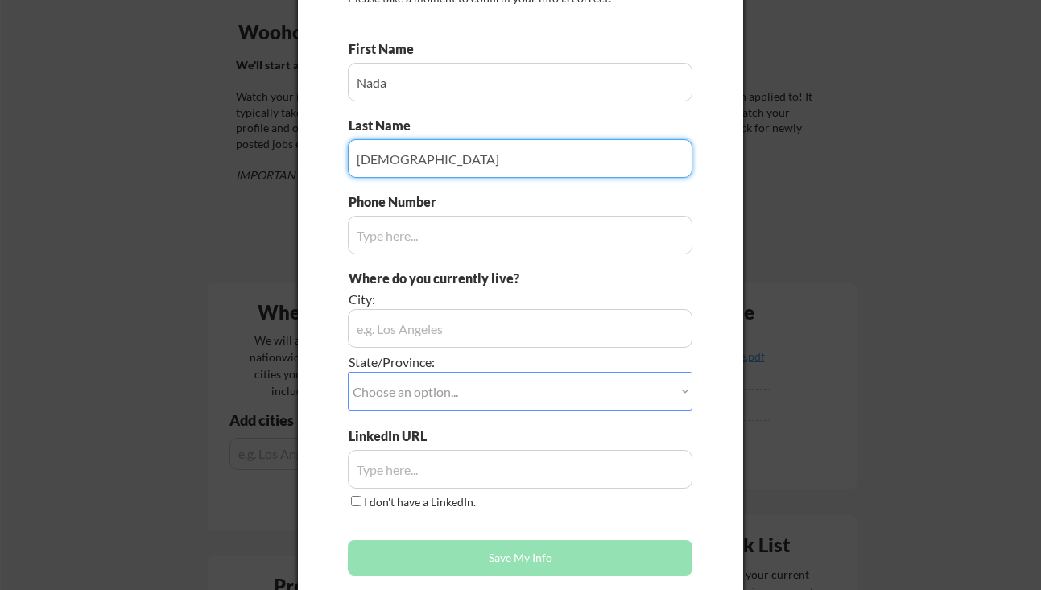
scroll to position [171, 0]
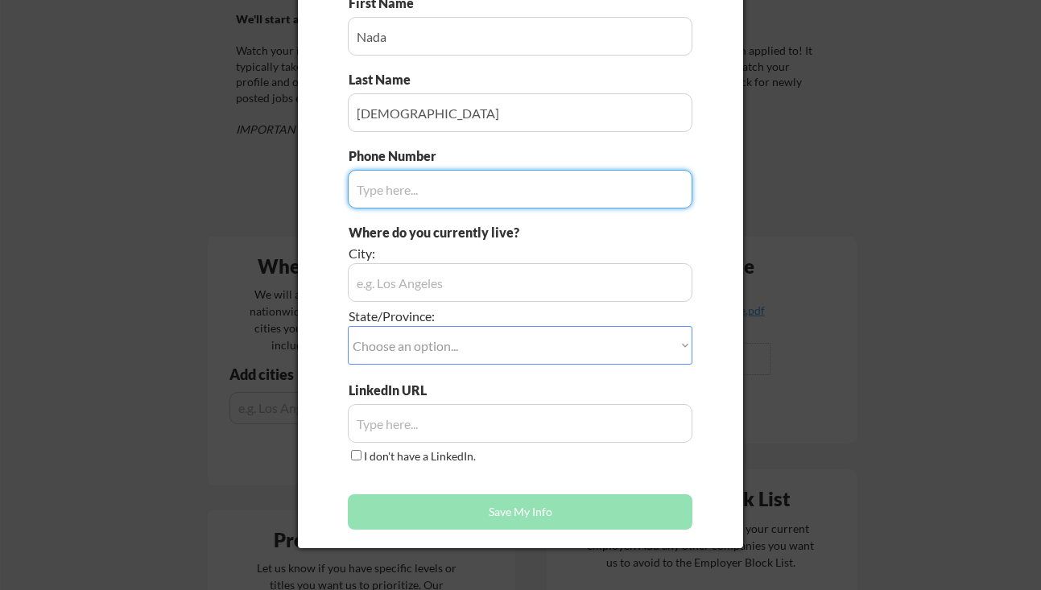
click at [510, 204] on input "input" at bounding box center [520, 189] width 344 height 39
type input "7654097584"
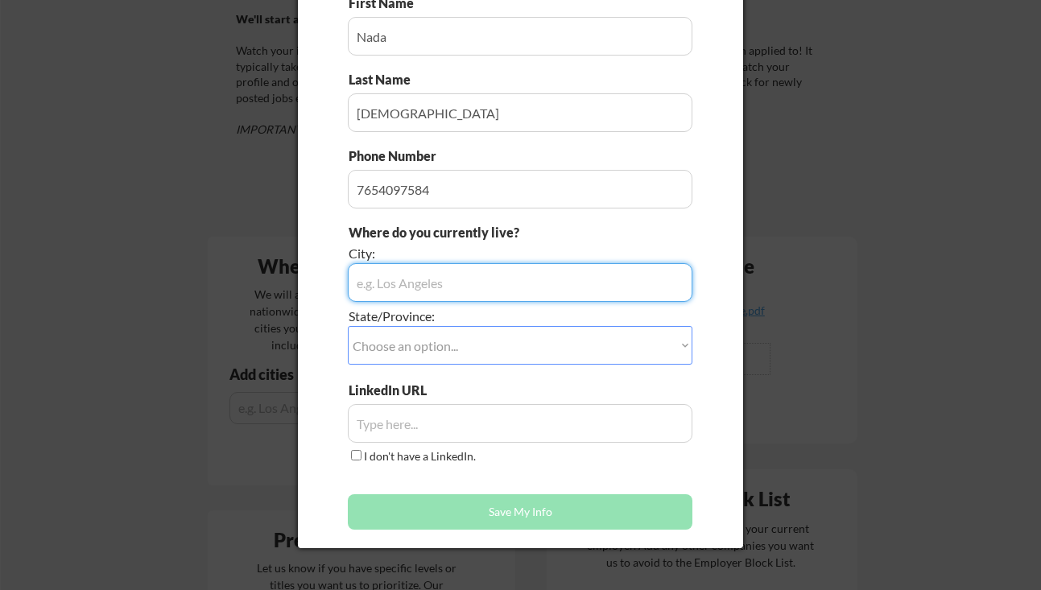
click at [511, 282] on input "input" at bounding box center [520, 282] width 344 height 39
type input "S"
type input "Bothell"
click at [509, 342] on select "Choose an option... Other/Not Applicable [US_STATE] [US_STATE] [GEOGRAPHIC_DATA…" at bounding box center [520, 345] width 344 height 39
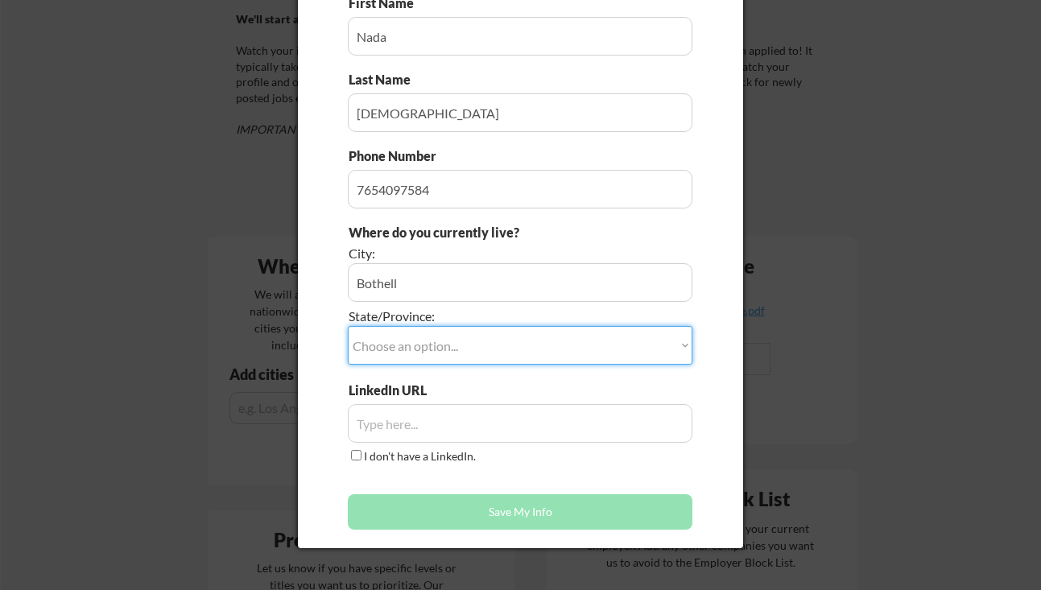
select select ""[US_STATE]""
click at [348, 326] on select "Choose an option... Other/Not Applicable [US_STATE] [US_STATE] [GEOGRAPHIC_DATA…" at bounding box center [520, 345] width 344 height 39
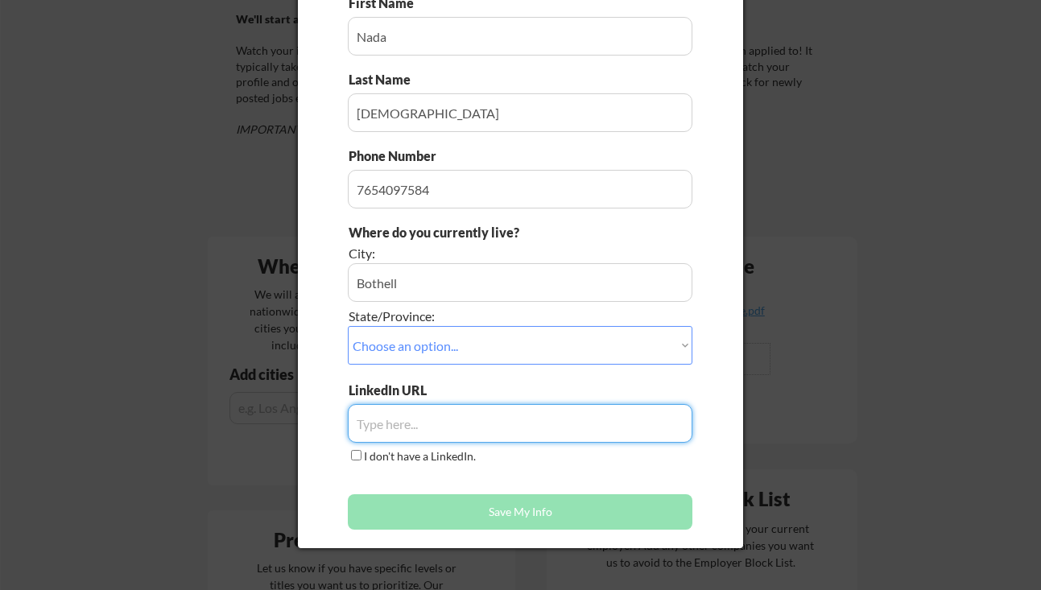
click at [422, 413] on input "input" at bounding box center [520, 423] width 344 height 39
paste input "[URL][DOMAIN_NAME]"
type input "[URL][DOMAIN_NAME]"
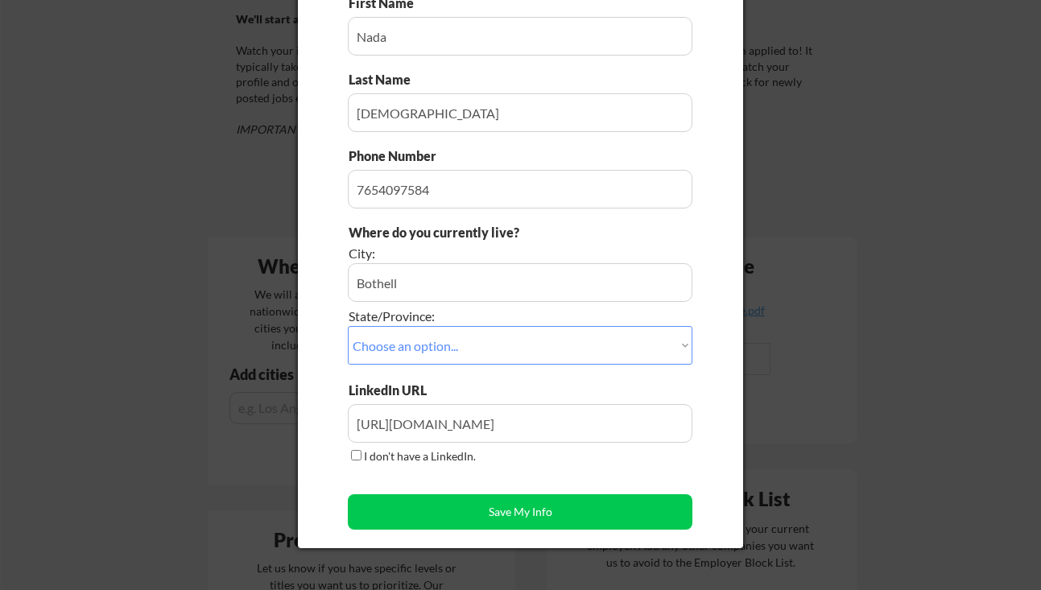
click at [575, 451] on div "LinkedIn URL I don't have a LinkedIn." at bounding box center [520, 423] width 344 height 84
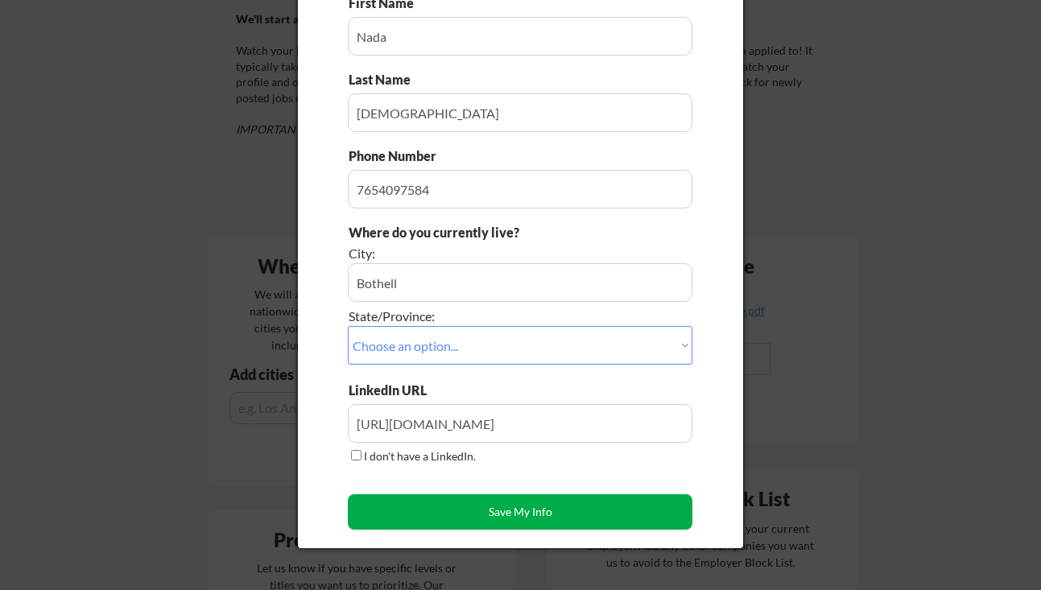
click at [563, 516] on button "Save My Info" at bounding box center [520, 511] width 344 height 35
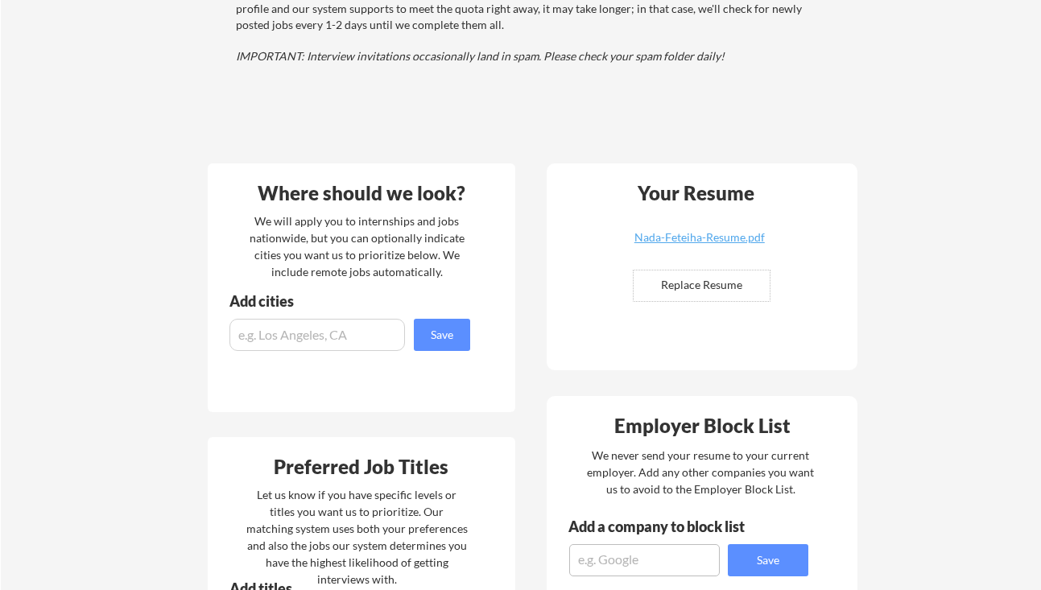
scroll to position [270, 0]
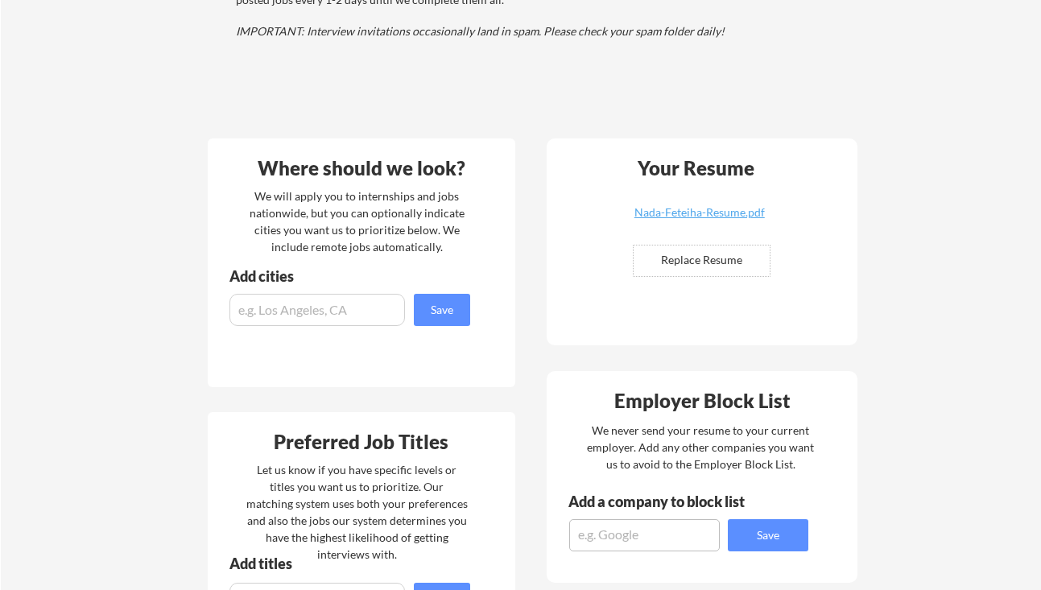
click at [345, 316] on input "input" at bounding box center [316, 310] width 175 height 32
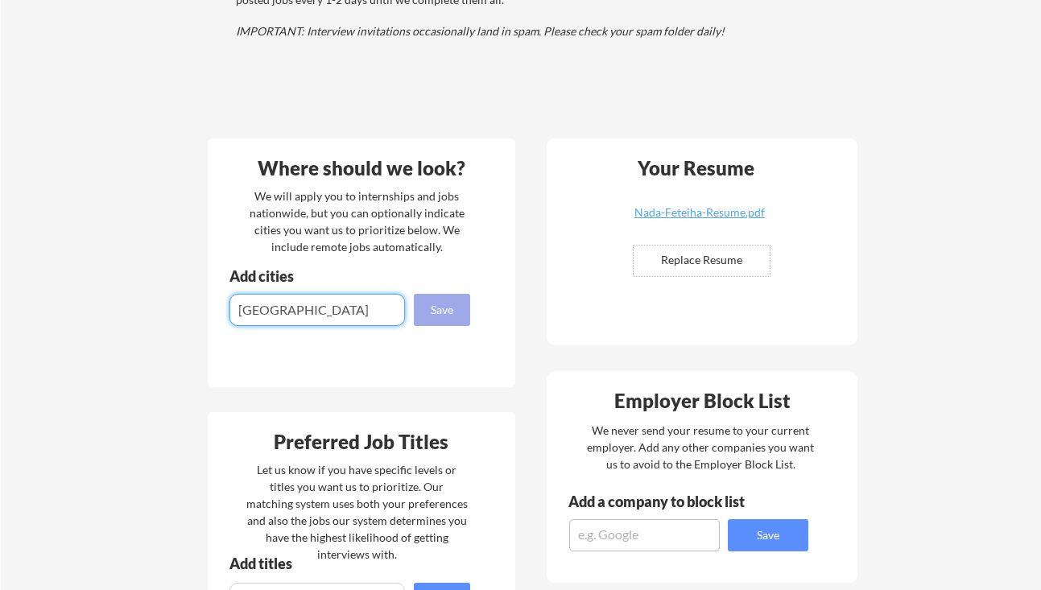
type input "seattle"
click at [431, 307] on button "Save" at bounding box center [442, 310] width 56 height 32
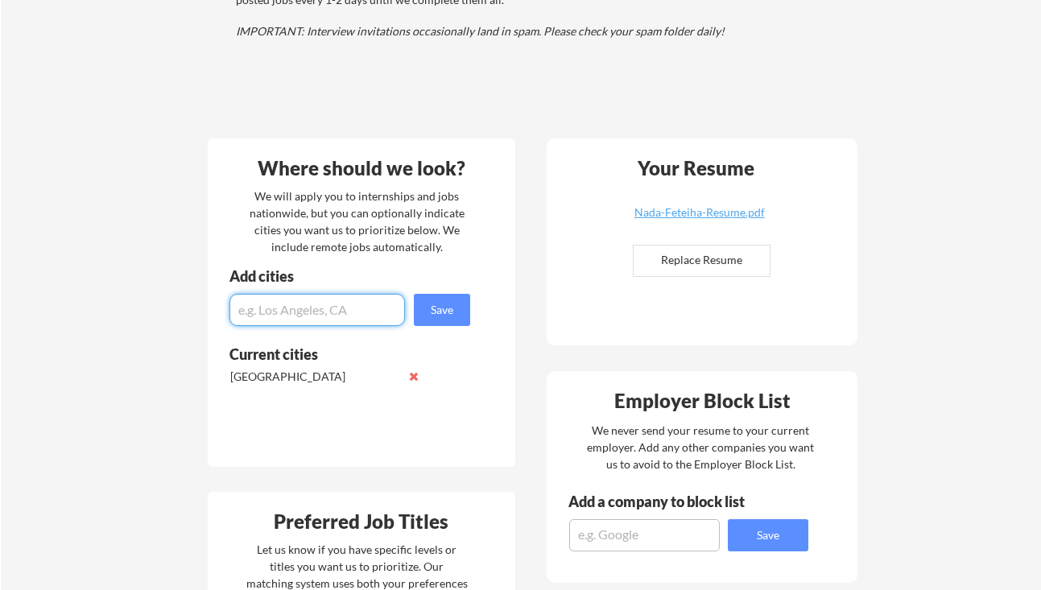
click at [336, 307] on input "input" at bounding box center [316, 310] width 175 height 32
click at [405, 377] on div "seattle" at bounding box center [328, 377] width 203 height 23
click at [406, 377] on div "seattle" at bounding box center [328, 377] width 203 height 23
click at [416, 377] on button at bounding box center [414, 376] width 12 height 12
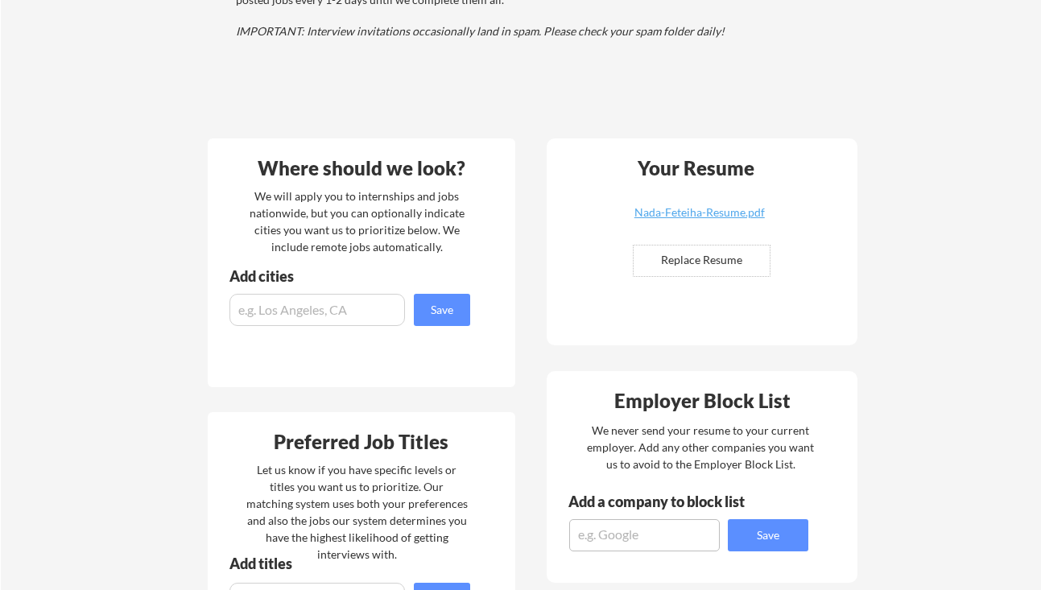
click at [326, 304] on input "input" at bounding box center [316, 310] width 175 height 32
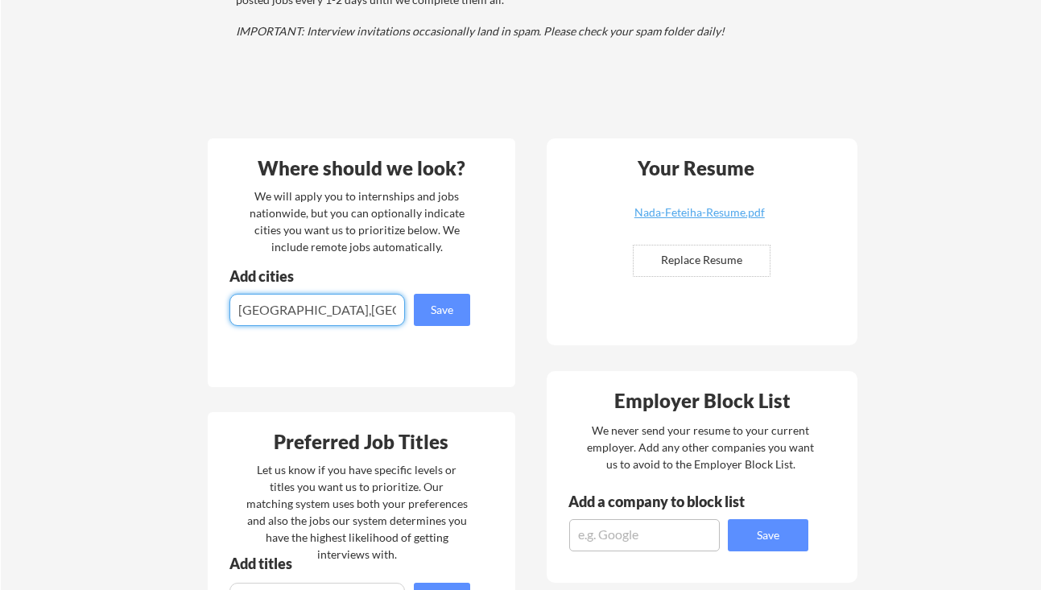
type input "seattle,wa"
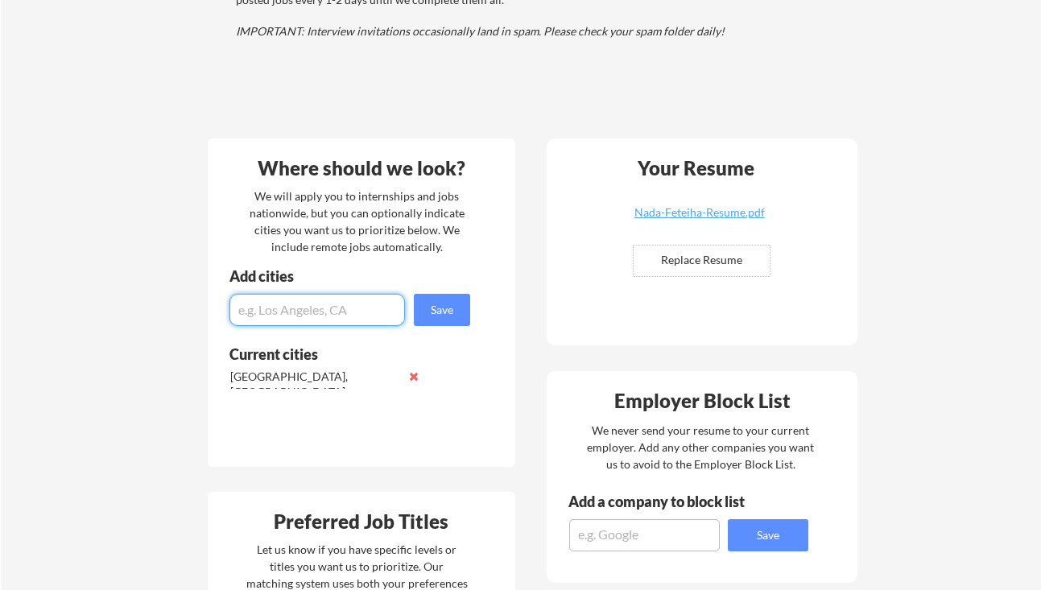
paste input "bellevue"
type input "bellevue, [GEOGRAPHIC_DATA]"
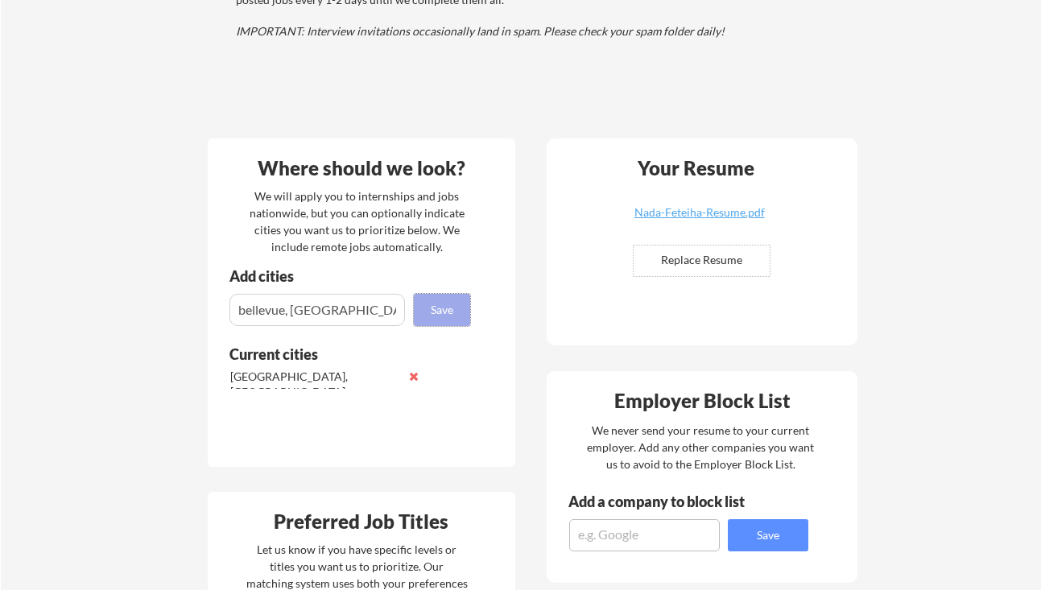
click at [462, 316] on button "Save" at bounding box center [442, 310] width 56 height 32
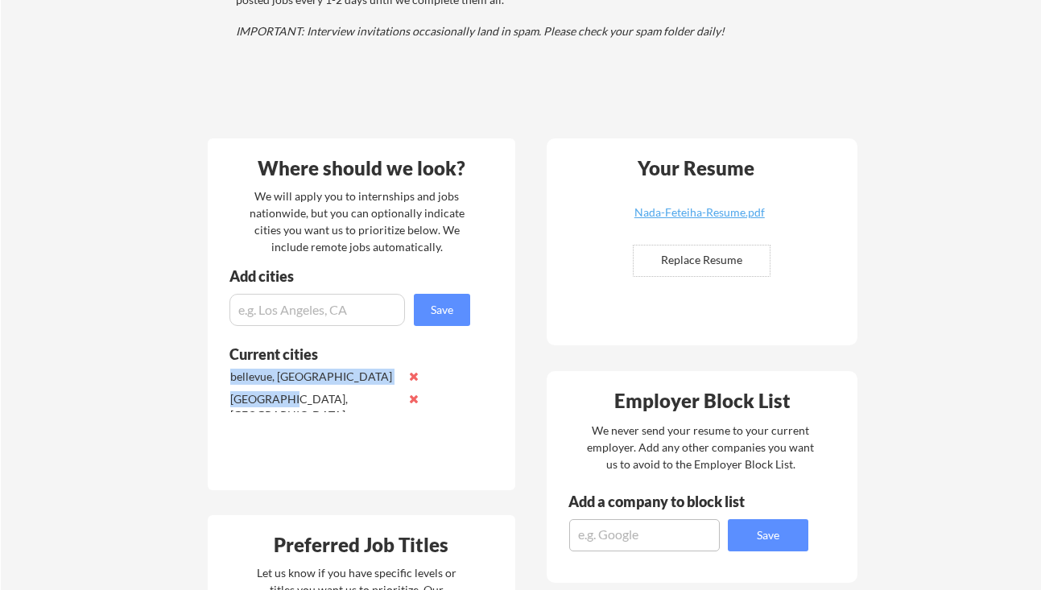
drag, startPoint x: 222, startPoint y: 398, endPoint x: 293, endPoint y: 398, distance: 70.8
click at [293, 398] on div "Current cities bellevue, WA seattle,wa" at bounding box center [341, 396] width 266 height 103
click at [293, 398] on div "seattle,wa" at bounding box center [315, 406] width 170 height 31
drag, startPoint x: 282, startPoint y: 398, endPoint x: 229, endPoint y: 398, distance: 52.3
click at [230, 398] on div "seattle,wa" at bounding box center [315, 406] width 170 height 31
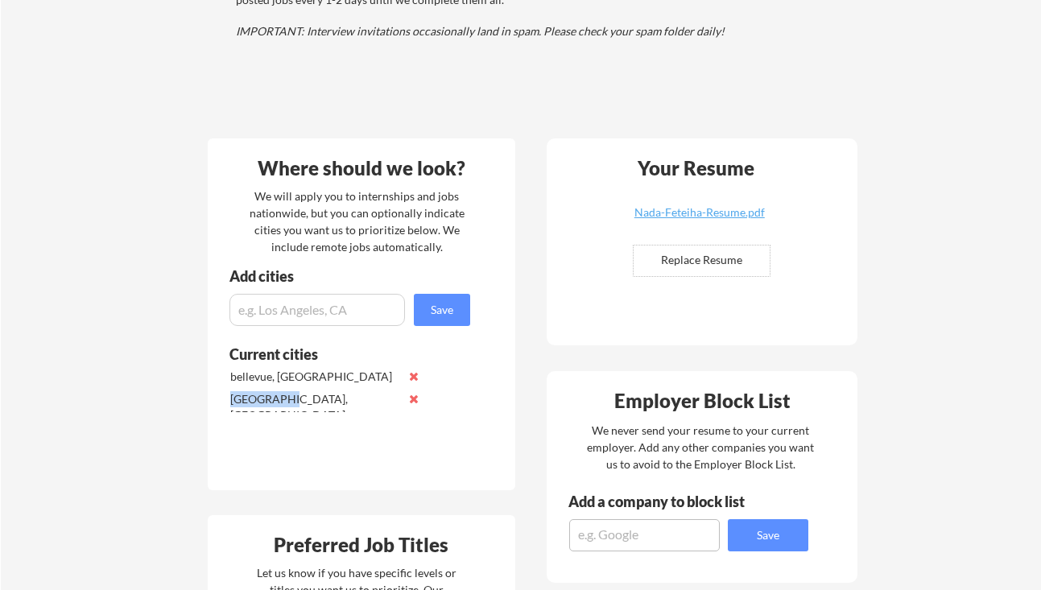
copy div "seattle,wa"
click at [319, 311] on input "input" at bounding box center [316, 310] width 175 height 32
paste input "seattle,wa"
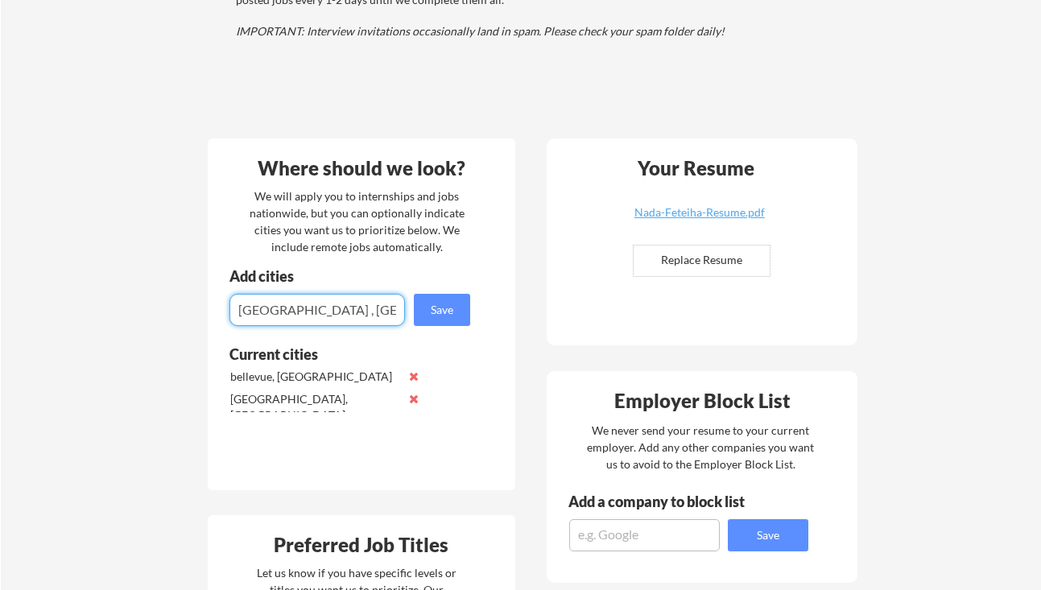
click at [240, 311] on input "input" at bounding box center [316, 310] width 175 height 32
click at [303, 309] on input "input" at bounding box center [316, 310] width 175 height 32
click at [325, 310] on input "input" at bounding box center [316, 310] width 175 height 32
click at [257, 324] on input "input" at bounding box center [316, 310] width 175 height 32
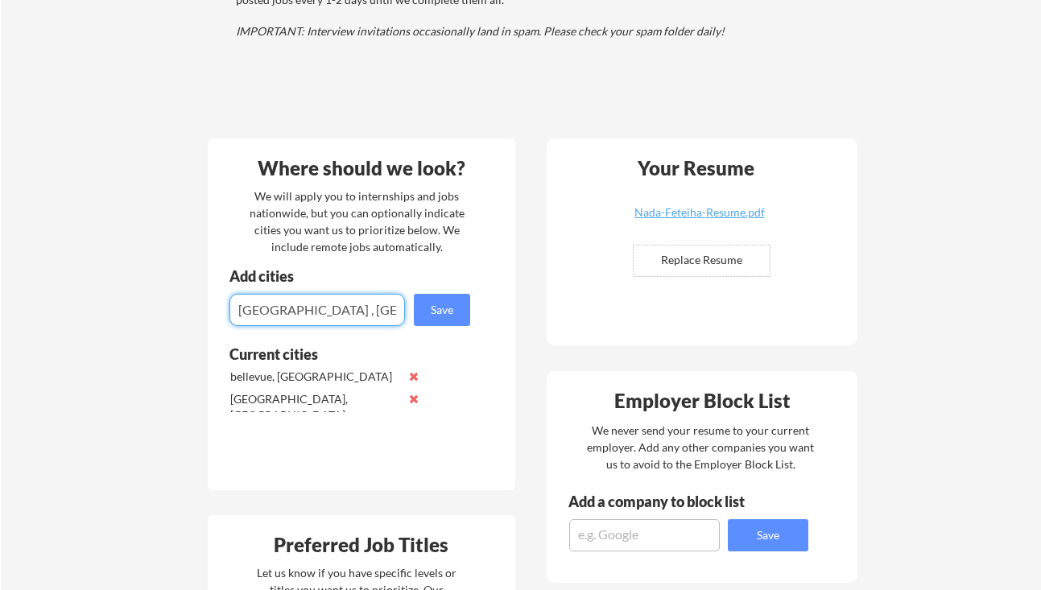
click at [256, 309] on input "input" at bounding box center [316, 310] width 175 height 32
type input "[GEOGRAPHIC_DATA] , [GEOGRAPHIC_DATA]"
click at [260, 308] on input "input" at bounding box center [316, 310] width 175 height 32
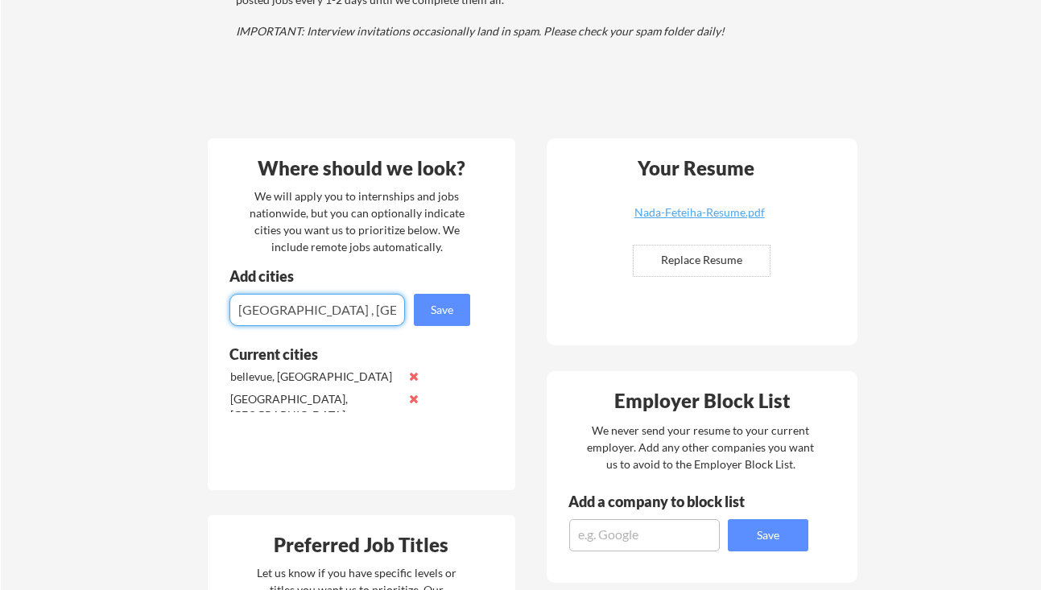
click at [417, 399] on button at bounding box center [414, 399] width 12 height 12
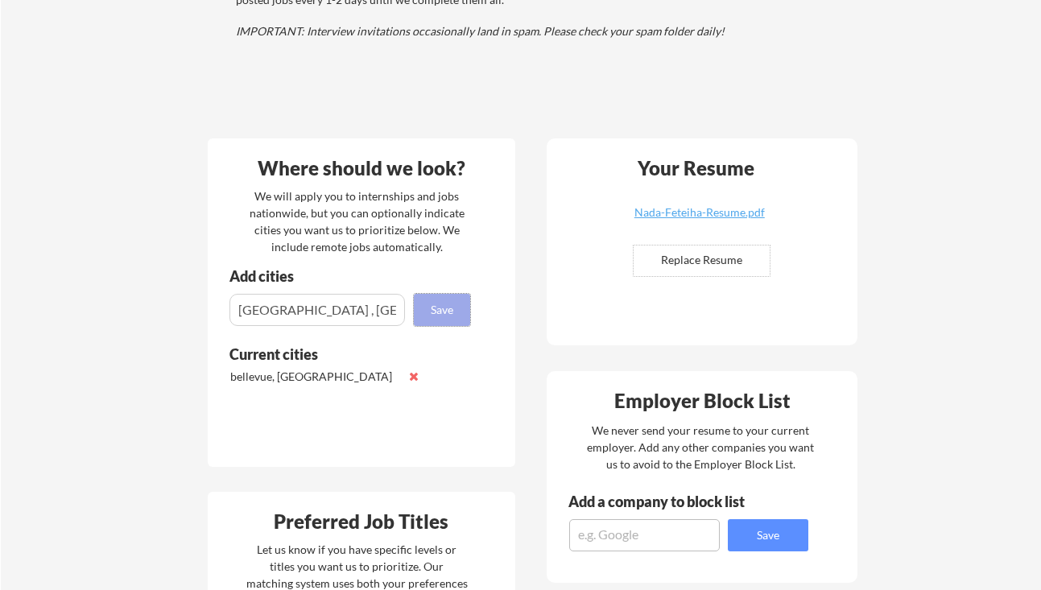
click at [446, 311] on button "Save" at bounding box center [442, 310] width 56 height 32
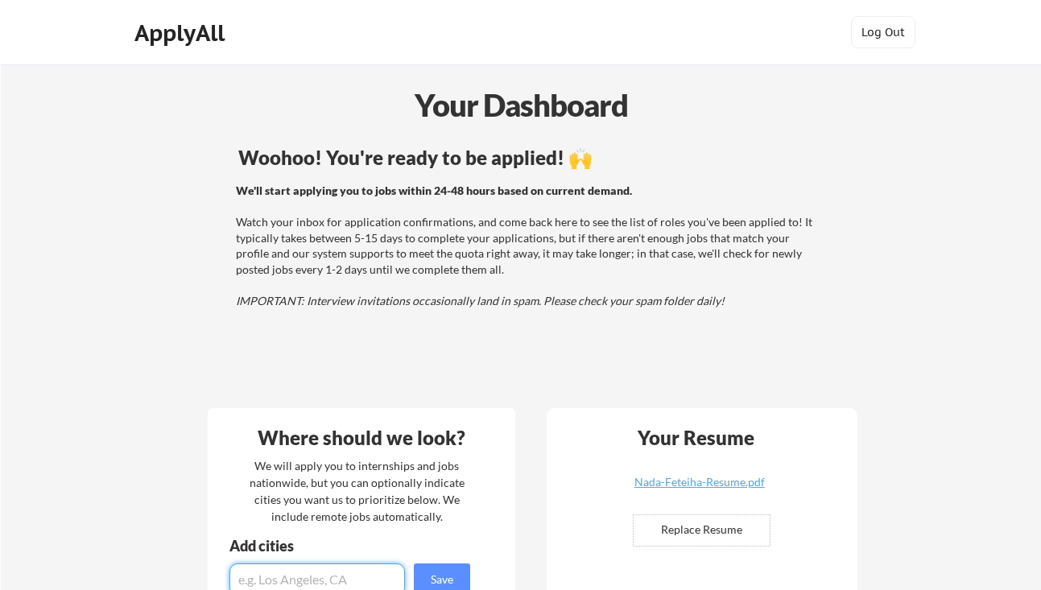
scroll to position [13, 0]
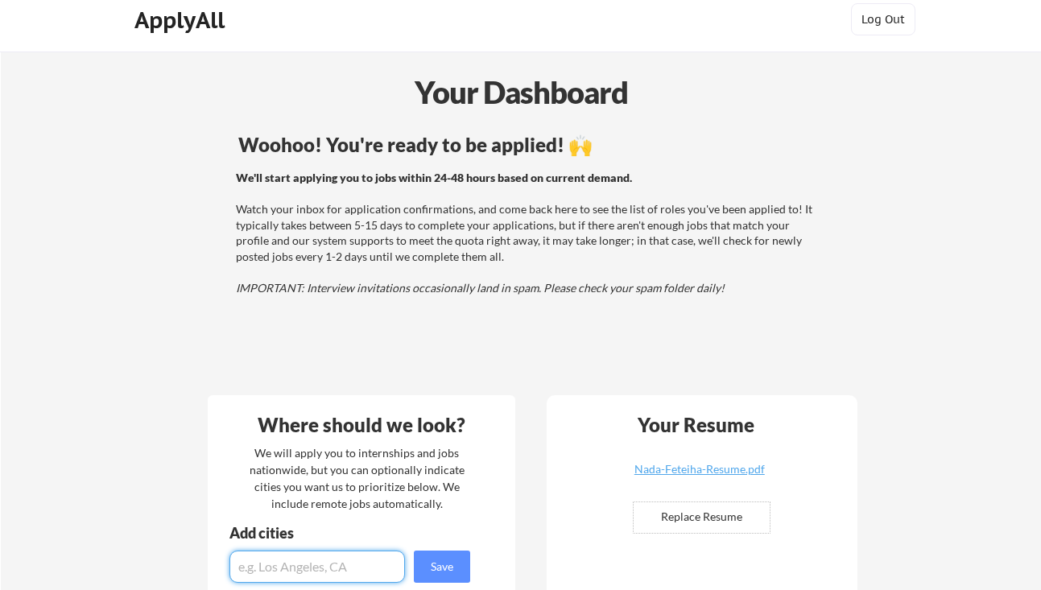
click at [381, 226] on div "We'll start applying you to jobs within 24-48 hours based on current demand. Wa…" at bounding box center [526, 233] width 580 height 126
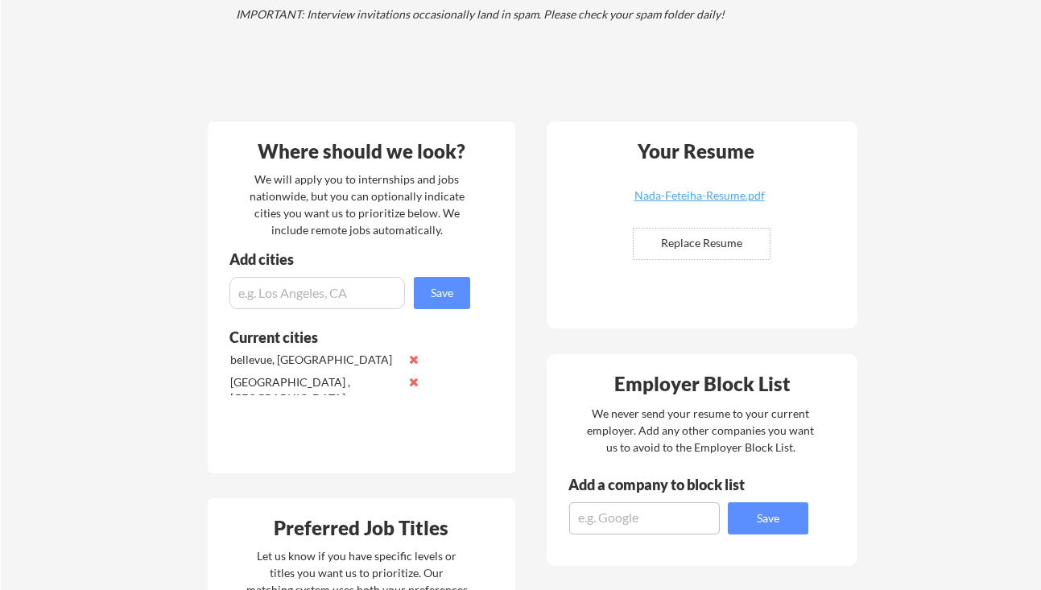
scroll to position [0, 0]
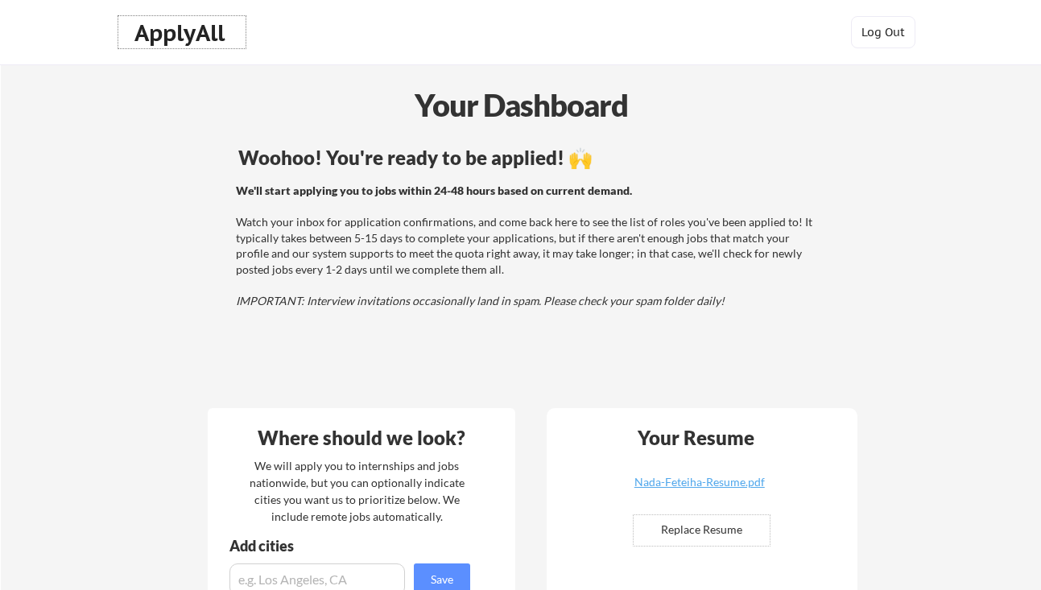
click at [169, 35] on div "ApplyAll" at bounding box center [181, 32] width 95 height 27
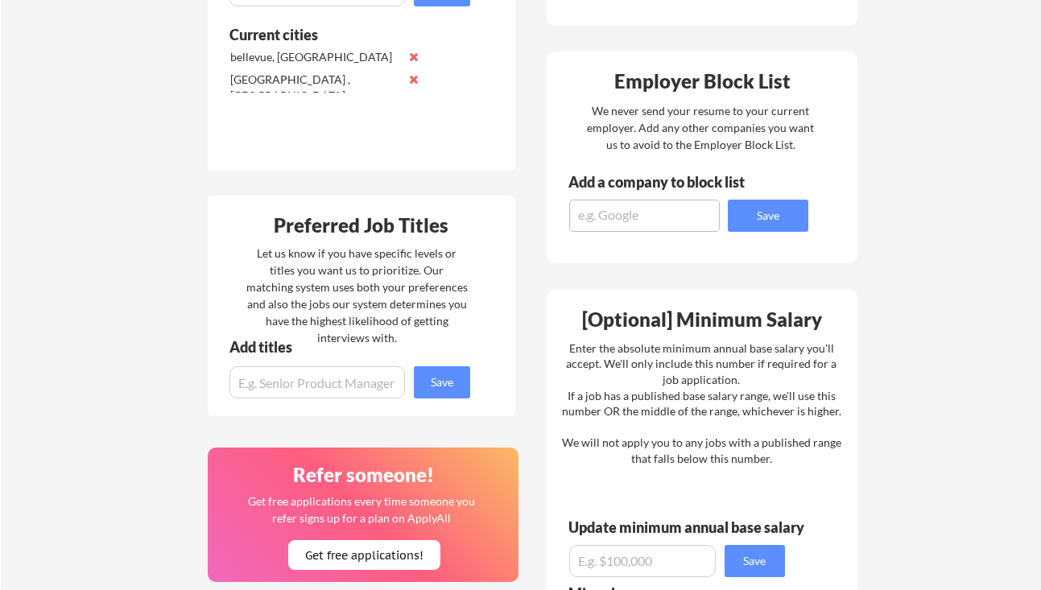
scroll to position [618, 0]
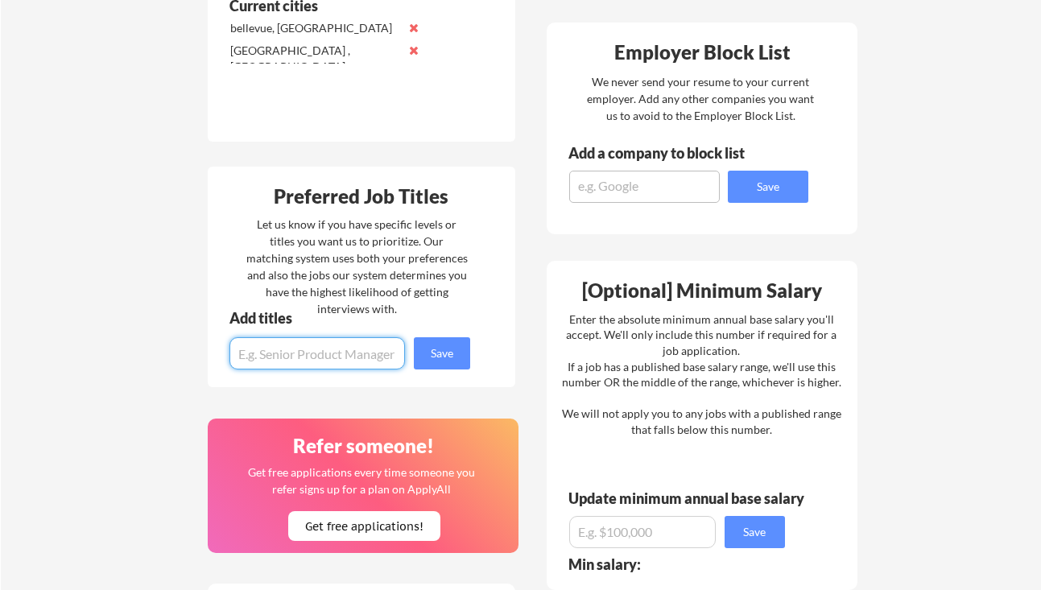
click at [352, 351] on input "input" at bounding box center [316, 353] width 175 height 32
click at [272, 353] on input "input" at bounding box center [316, 353] width 175 height 32
type input "Software developer"
click at [440, 349] on button "Save" at bounding box center [442, 353] width 56 height 32
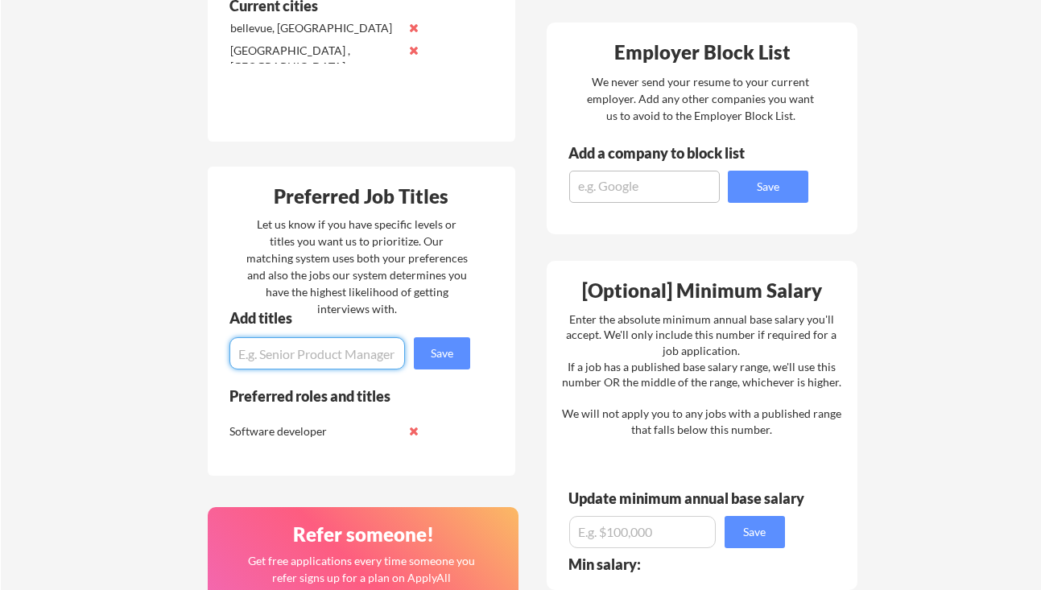
click at [304, 438] on div "Software developer" at bounding box center [314, 431] width 170 height 16
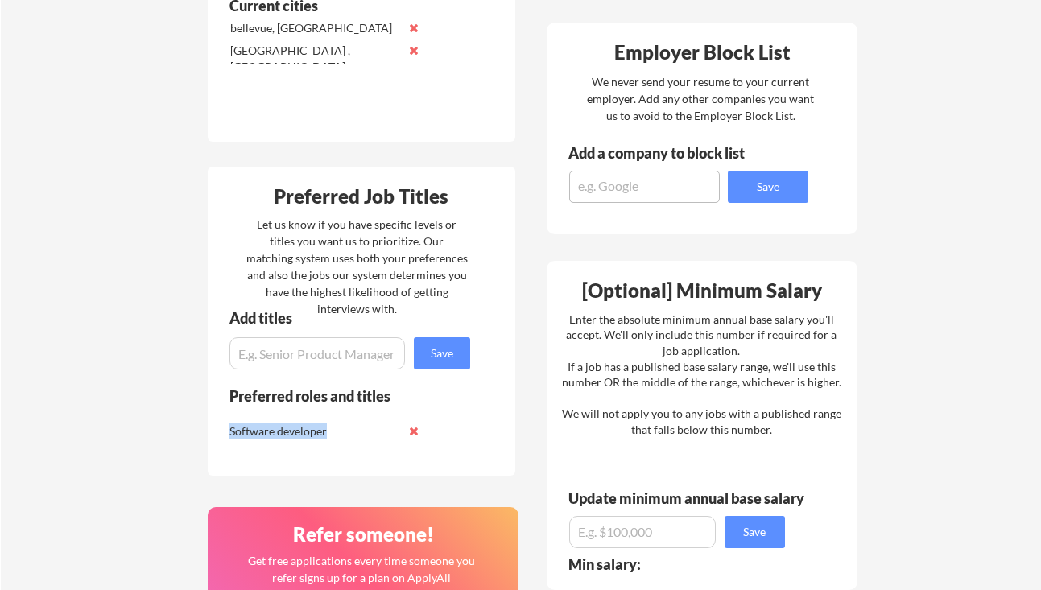
click at [304, 438] on div "Software developer" at bounding box center [314, 431] width 170 height 16
click at [365, 362] on input "input" at bounding box center [316, 353] width 175 height 32
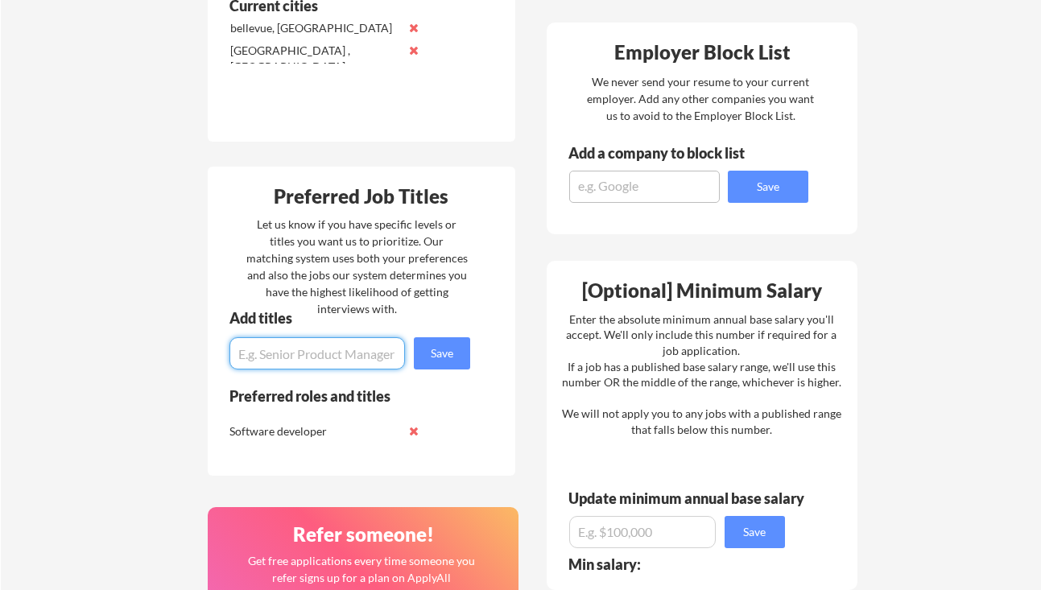
paste input "software developer"
type input "software developer"
click at [433, 358] on button "Save" at bounding box center [442, 353] width 56 height 32
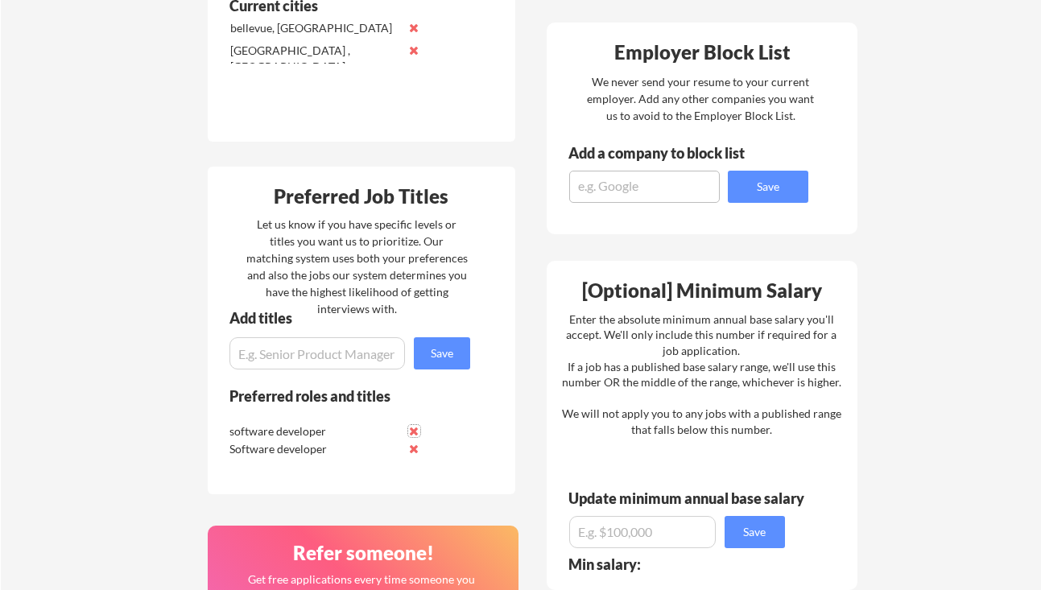
click at [416, 427] on button at bounding box center [414, 431] width 12 height 12
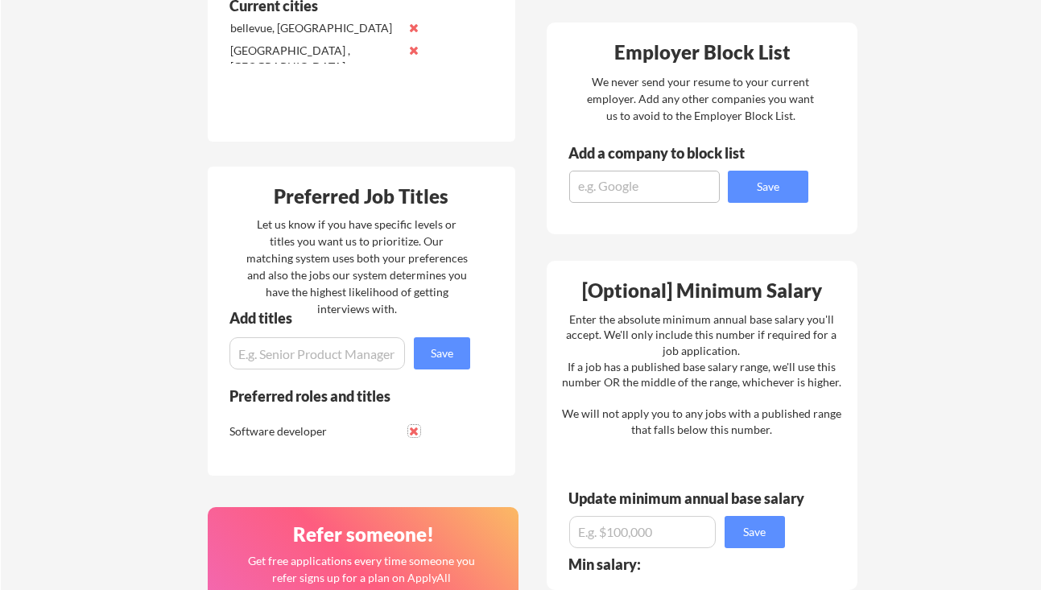
click at [331, 365] on input "input" at bounding box center [316, 353] width 175 height 32
paste input "production engineer"
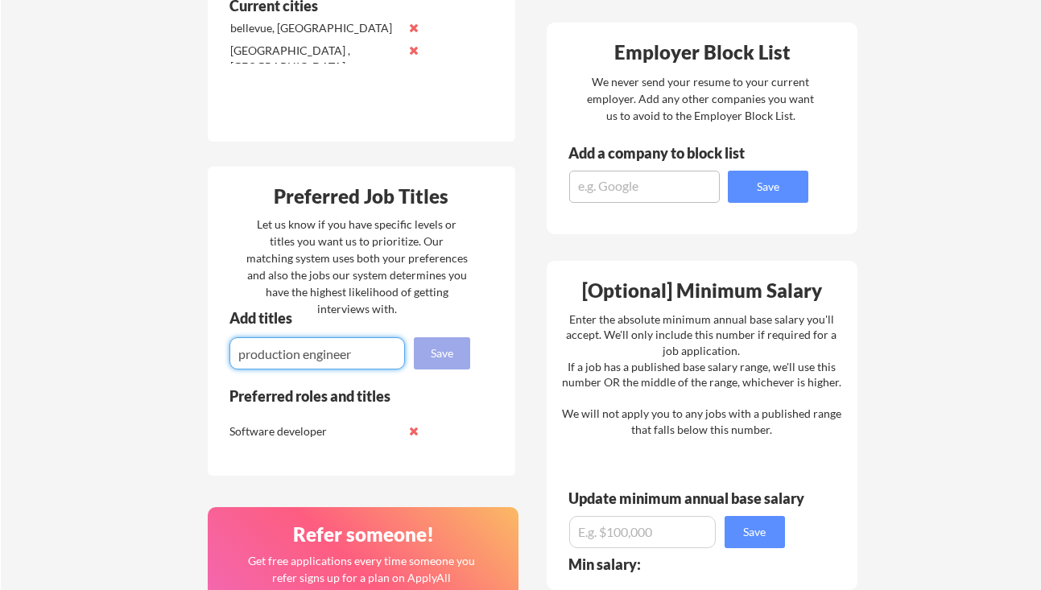
type input "production engineer"
click at [437, 349] on button "Save" at bounding box center [442, 353] width 56 height 32
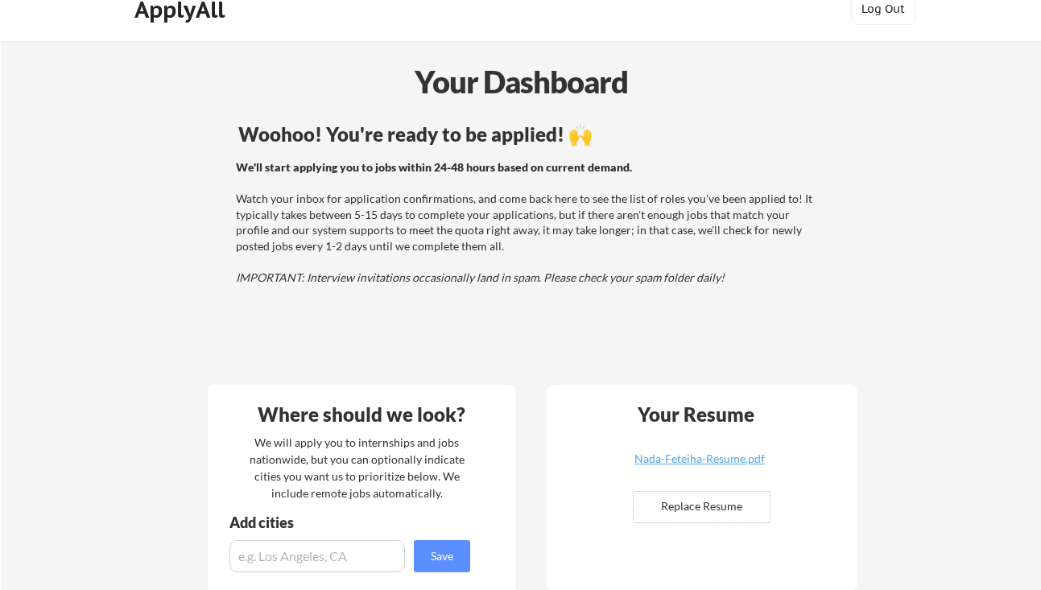
scroll to position [0, 0]
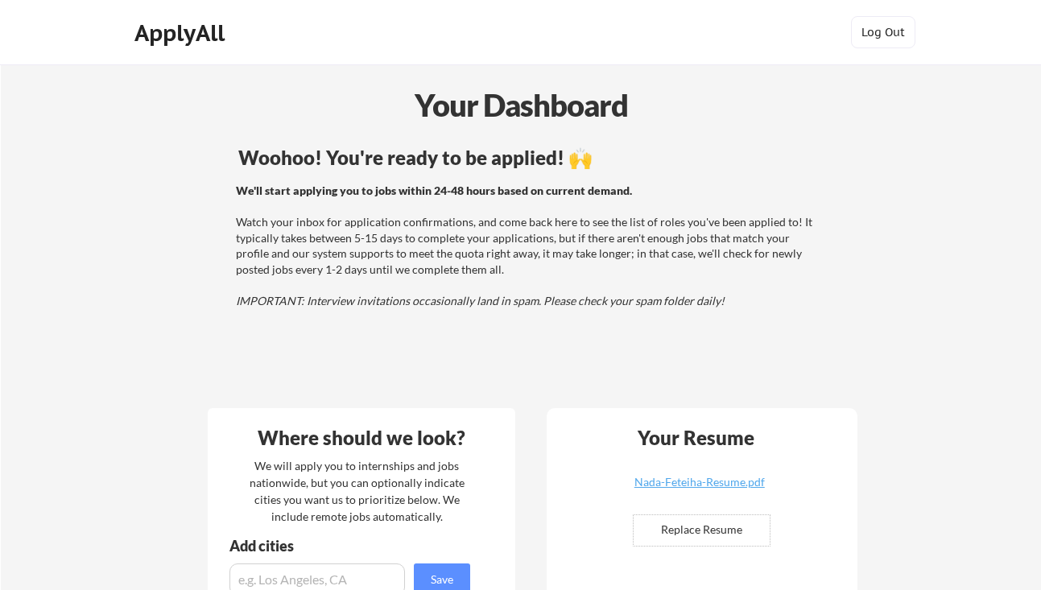
click at [461, 195] on strong "We'll start applying you to jobs within 24-48 hours based on current demand." at bounding box center [434, 190] width 396 height 14
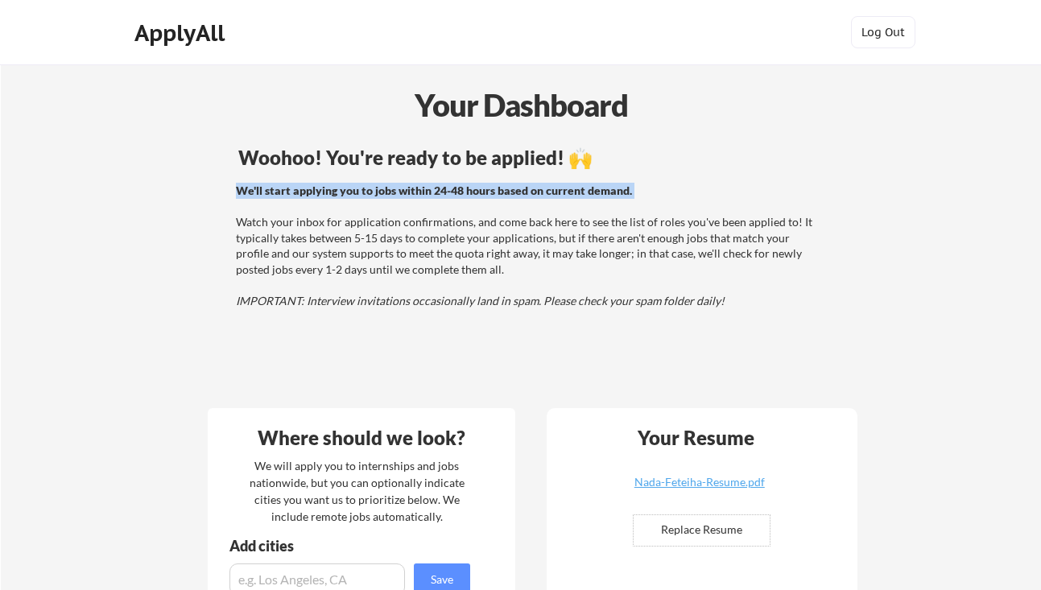
click at [461, 194] on strong "We'll start applying you to jobs within 24-48 hours based on current demand." at bounding box center [434, 190] width 396 height 14
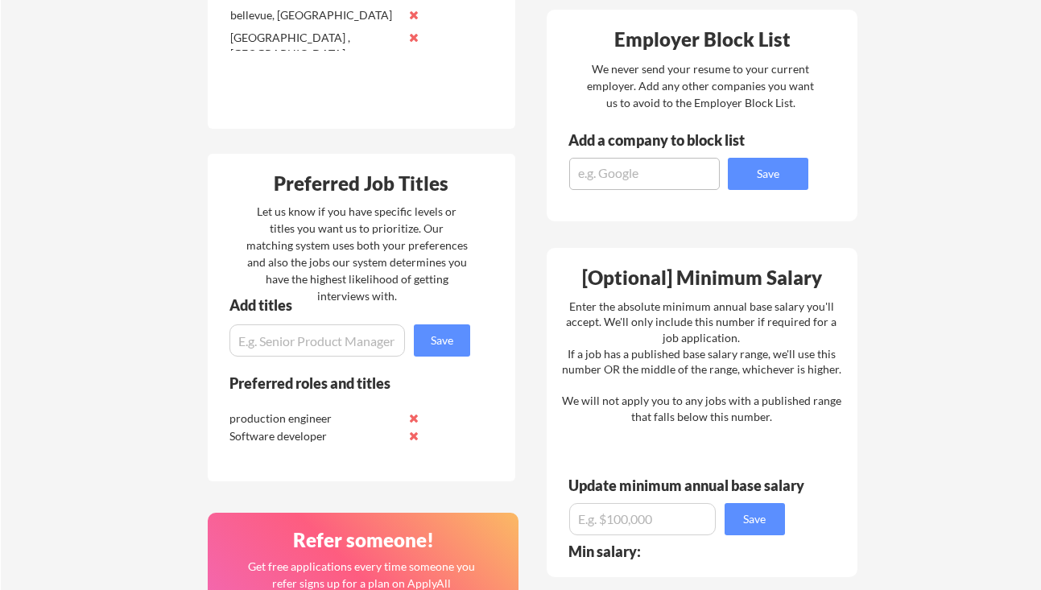
scroll to position [678, 0]
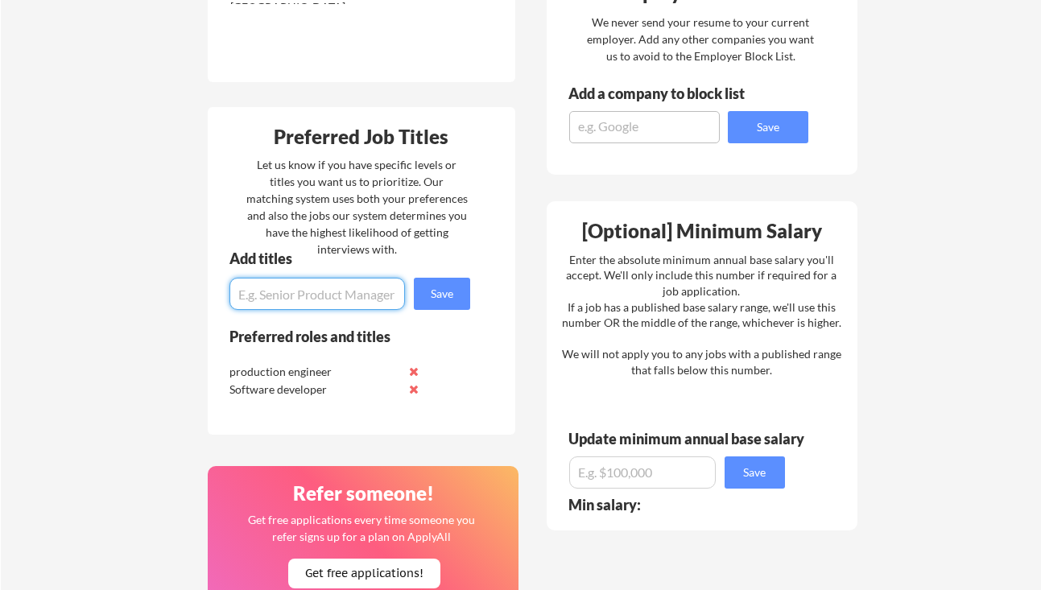
click at [340, 290] on input "input" at bounding box center [316, 294] width 175 height 32
paste input "data scientist"
click at [243, 295] on input "input" at bounding box center [316, 294] width 175 height 32
click at [278, 293] on input "input" at bounding box center [316, 294] width 175 height 32
type input "Data Scientist"
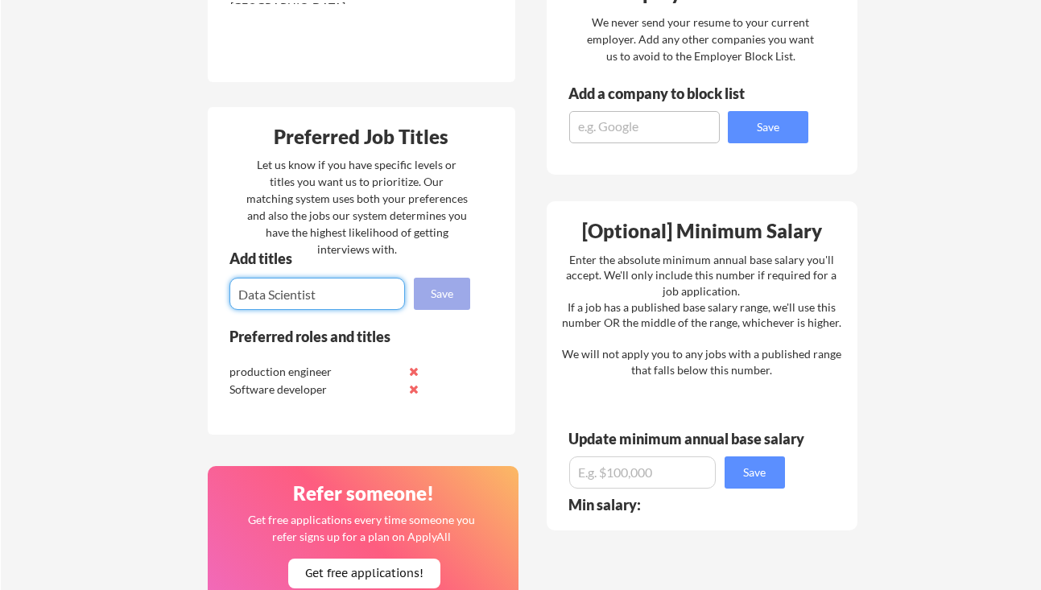
click at [420, 294] on button "Save" at bounding box center [442, 294] width 56 height 32
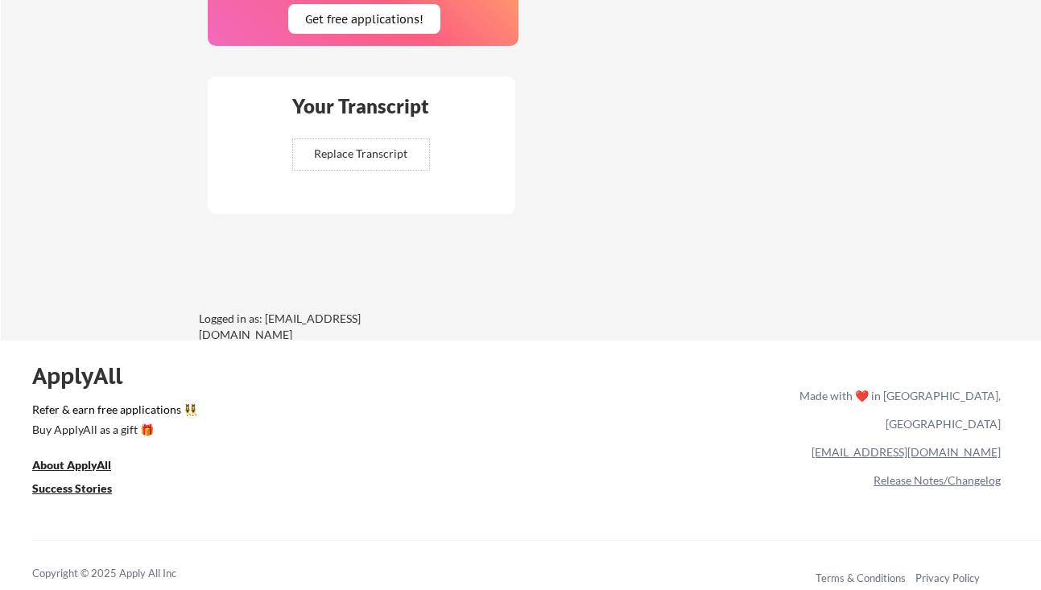
scroll to position [1257, 0]
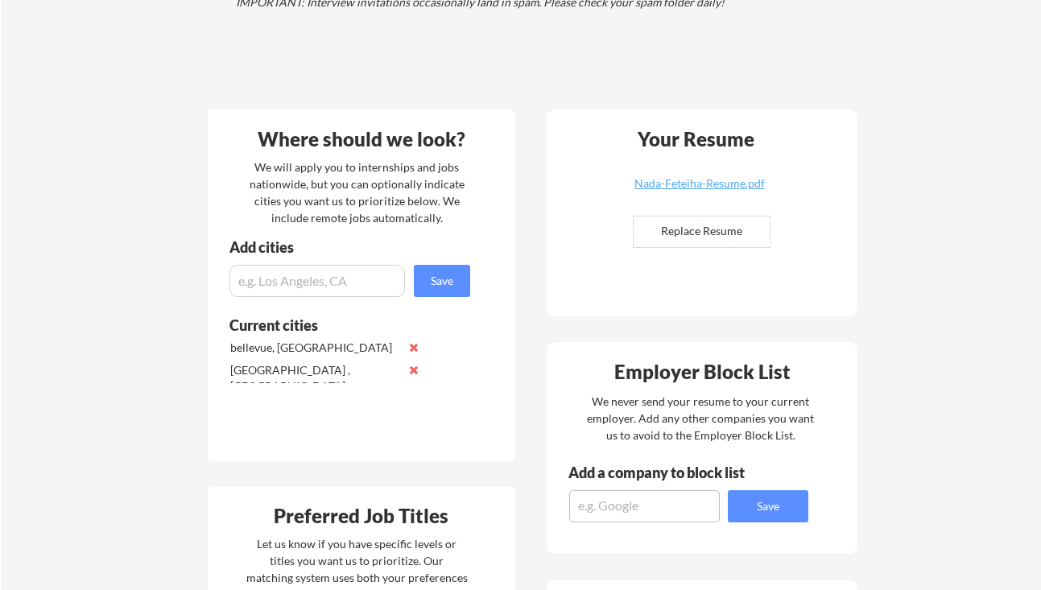
scroll to position [0, 0]
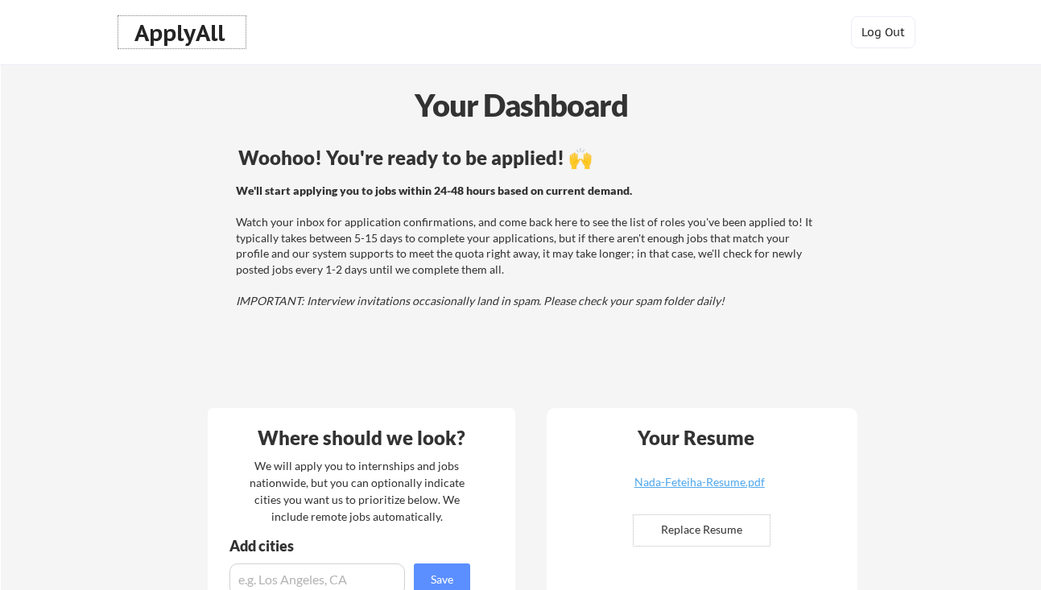
click at [147, 39] on div "ApplyAll" at bounding box center [181, 32] width 95 height 27
click at [526, 155] on div "Woohoo! You're ready to be applied! 🙌" at bounding box center [528, 157] width 580 height 19
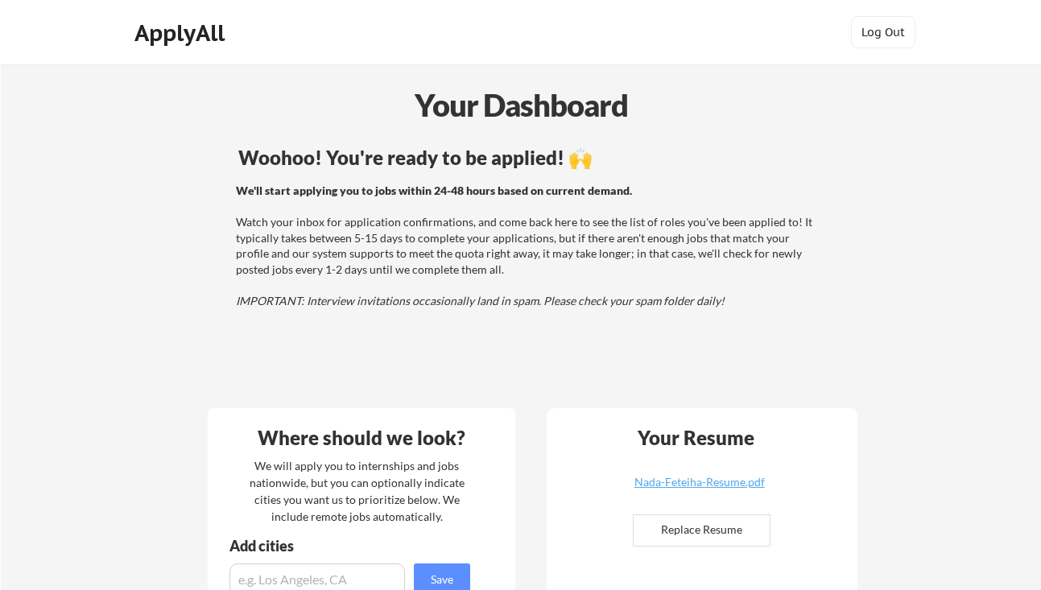
click at [520, 192] on strong "We'll start applying you to jobs within 24-48 hours based on current demand." at bounding box center [434, 190] width 396 height 14
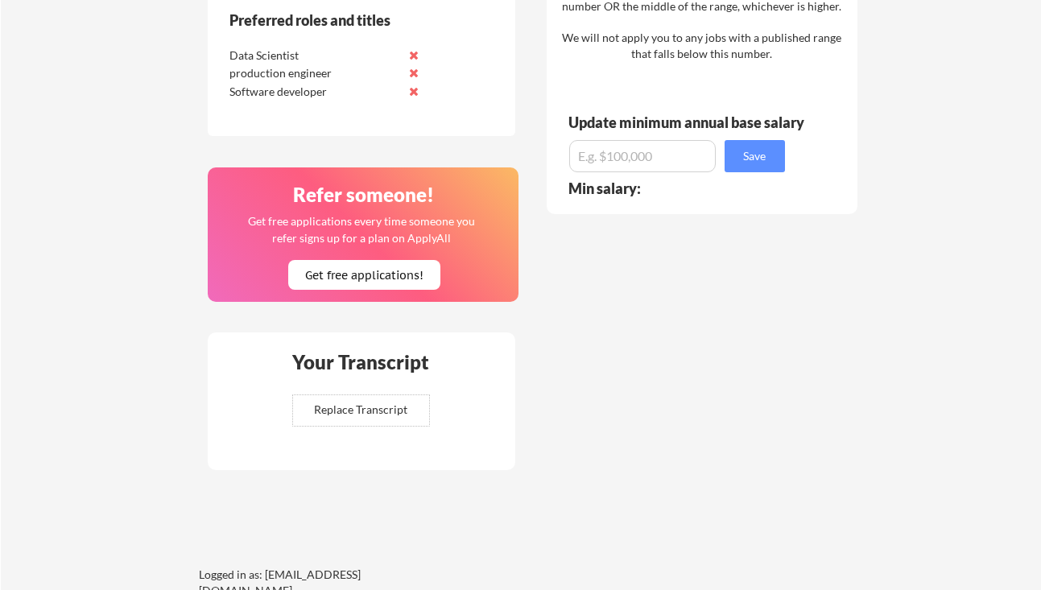
scroll to position [1004, 0]
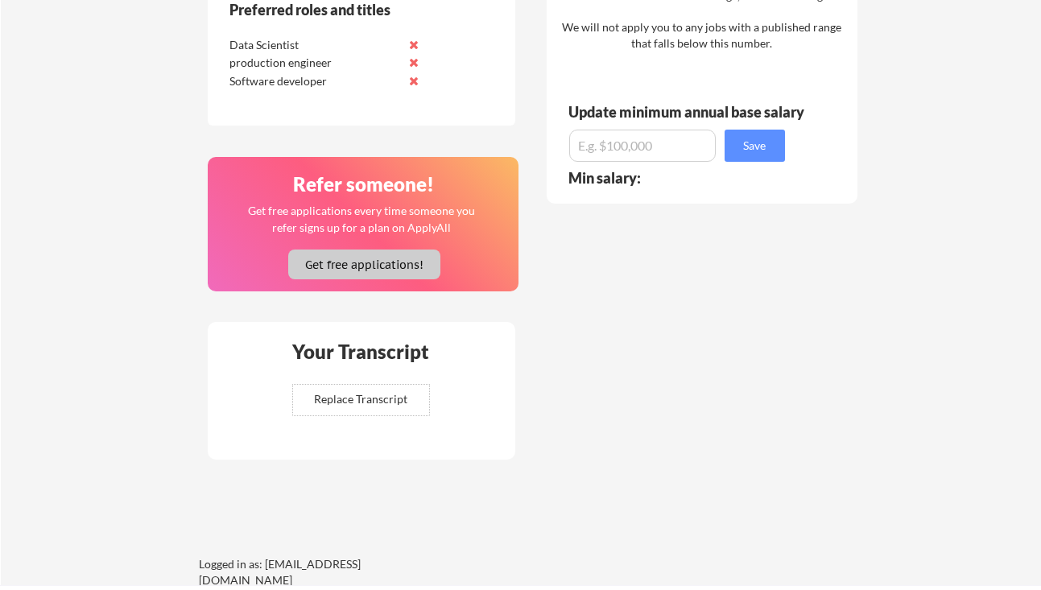
click at [381, 278] on button "Get free applications!" at bounding box center [364, 264] width 152 height 30
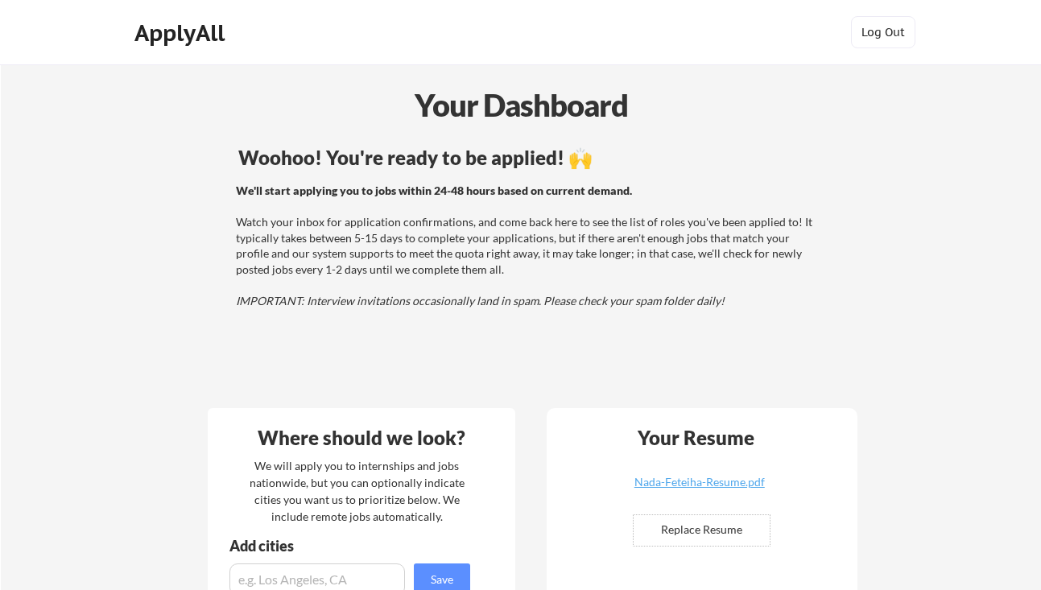
click at [580, 171] on div "Woohoo! You're ready to be applied! 🙌" at bounding box center [528, 160] width 645 height 25
click at [557, 292] on div "We'll start applying you to jobs within 24-48 hours based on current demand. Wa…" at bounding box center [526, 246] width 580 height 126
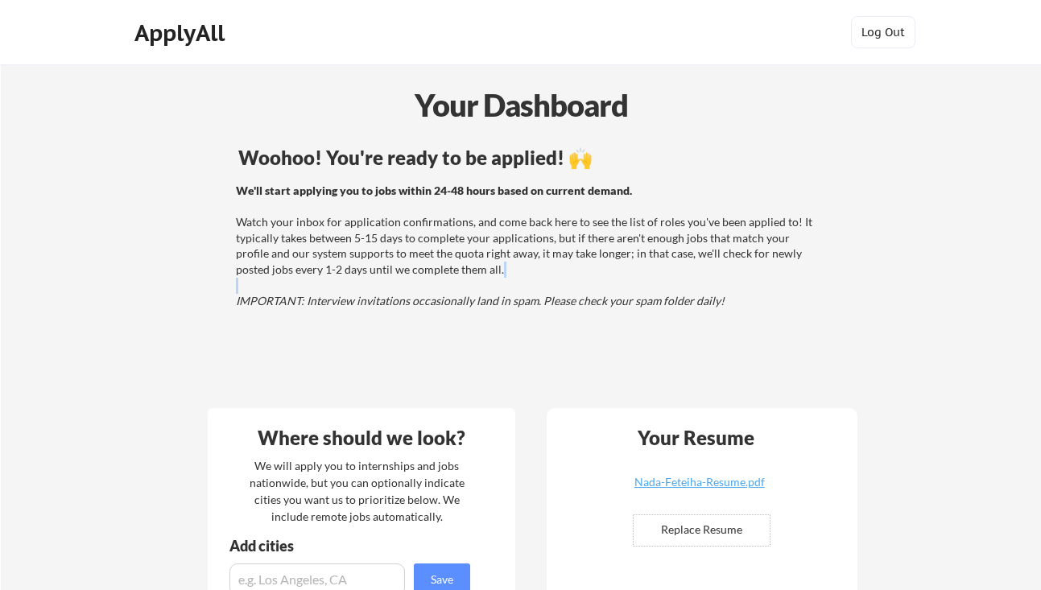
click at [557, 292] on div "We'll start applying you to jobs within 24-48 hours based on current demand. Wa…" at bounding box center [526, 246] width 580 height 126
